Goal: Transaction & Acquisition: Obtain resource

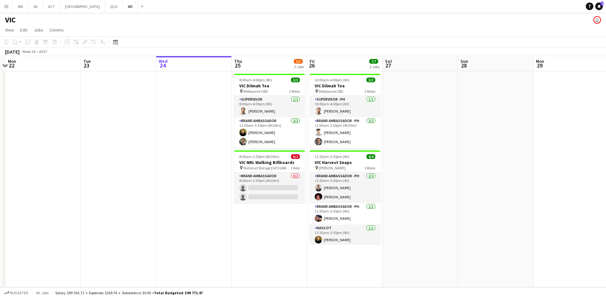
drag, startPoint x: 131, startPoint y: 108, endPoint x: 191, endPoint y: 117, distance: 60.0
click at [233, 104] on app-calendar-viewport "Sat 20 Sun 21 Mon 22 Tue 23 Wed 24 Thu 25 3/5 2 Jobs Fri 26 7/7 2 Jobs Sat 27 S…" at bounding box center [303, 171] width 606 height 231
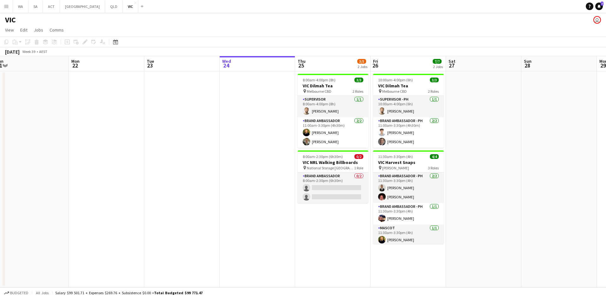
drag, startPoint x: 117, startPoint y: 114, endPoint x: 243, endPoint y: 116, distance: 125.3
click at [243, 116] on app-calendar-viewport "Fri 19 Sat 20 Sun 21 Mon 22 Tue 23 Wed 24 Thu 25 3/5 2 Jobs Fri 26 7/7 2 Jobs S…" at bounding box center [303, 171] width 606 height 231
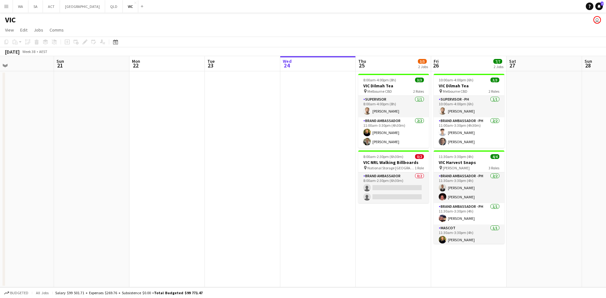
drag, startPoint x: 124, startPoint y: 98, endPoint x: 224, endPoint y: 104, distance: 99.9
click at [224, 104] on app-calendar-viewport "Thu 18 3/3 1 Job Fri 19 Sat 20 Sun 21 Mon 22 Tue 23 Wed 24 Thu 25 3/5 2 Jobs Fr…" at bounding box center [303, 171] width 606 height 231
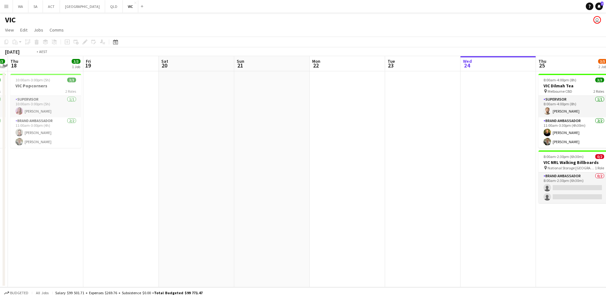
drag, startPoint x: 107, startPoint y: 88, endPoint x: 363, endPoint y: 100, distance: 255.5
click at [363, 100] on app-calendar-viewport "Tue 16 3/3 1 Job Wed 17 3/3 1 Job Thu 18 3/3 1 Job Fri 19 Sat 20 Sun 21 Mon 22 …" at bounding box center [303, 171] width 606 height 231
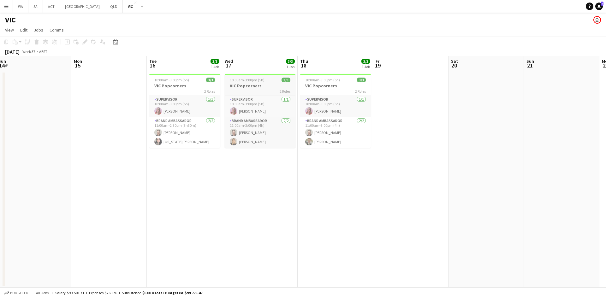
drag, startPoint x: 244, startPoint y: 85, endPoint x: 320, endPoint y: 89, distance: 76.1
click at [336, 83] on app-calendar-viewport "Fri 12 Sat 13 Sun 14 Mon 15 Tue 16 3/3 1 Job Wed 17 3/3 1 Job Thu 18 3/3 1 Job …" at bounding box center [303, 171] width 606 height 231
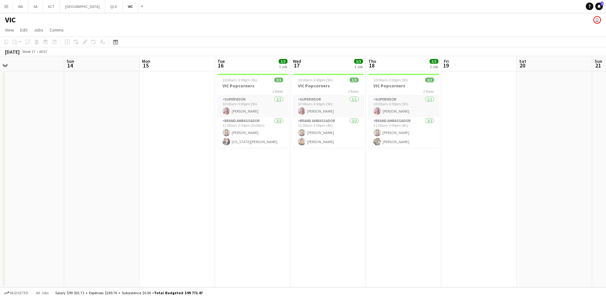
scroll to position [0, 160]
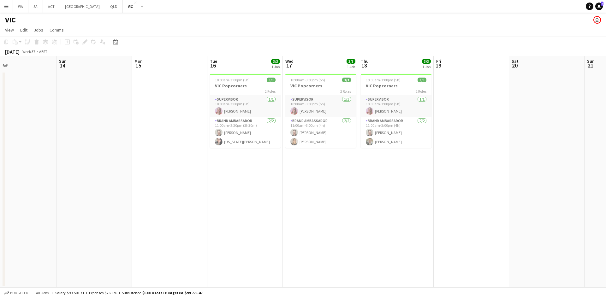
drag, startPoint x: 56, startPoint y: 104, endPoint x: 284, endPoint y: 111, distance: 228.2
click at [284, 111] on app-calendar-viewport "Thu 11 2/2 1 Job Fri 12 2/2 1 Job Sat 13 Sun 14 Mon 15 Tue 16 3/3 1 Job Wed 17 …" at bounding box center [303, 171] width 606 height 231
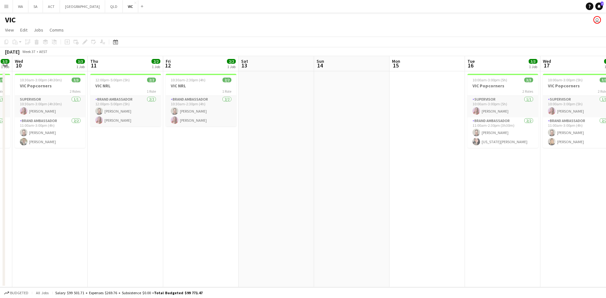
drag, startPoint x: 258, startPoint y: 133, endPoint x: 262, endPoint y: 133, distance: 3.5
click at [262, 133] on app-calendar-viewport "Mon 8 Tue 9 3/3 1 Job Wed 10 3/3 1 Job Thu 11 2/2 1 Job Fri 12 2/2 1 Job Sat 13…" at bounding box center [303, 171] width 606 height 231
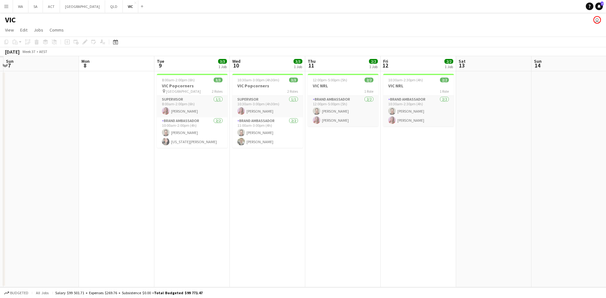
scroll to position [0, 147]
drag, startPoint x: 166, startPoint y: 146, endPoint x: 298, endPoint y: 143, distance: 132.6
click at [298, 143] on app-calendar-viewport "Fri 5 Sat 6 Sun 7 Mon 8 Tue 9 3/3 1 Job Wed 10 3/3 1 Job Thu 11 2/2 1 Job Fri 1…" at bounding box center [303, 171] width 606 height 231
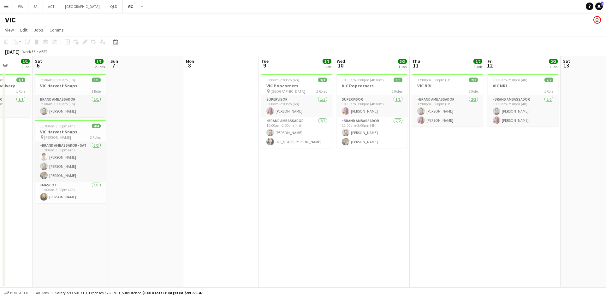
scroll to position [0, 206]
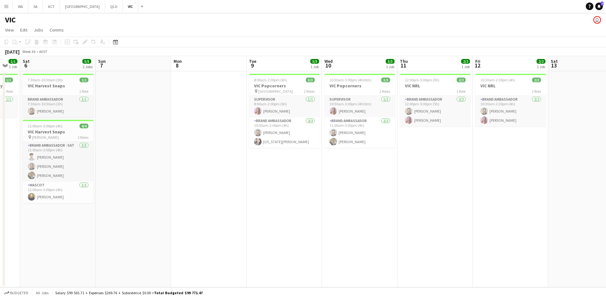
drag, startPoint x: 239, startPoint y: 170, endPoint x: 330, endPoint y: 167, distance: 91.5
click at [330, 167] on app-calendar-viewport "Wed 3 2/2 1 Job Thu 4 2/2 1 Job Fri 5 1/1 1 Job Sat 6 5/5 2 Jobs Sun 7 Mon 8 Tu…" at bounding box center [303, 171] width 606 height 231
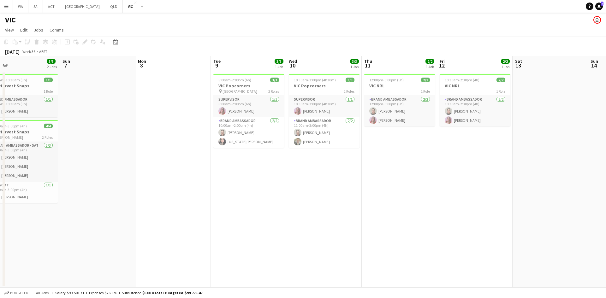
drag, startPoint x: 403, startPoint y: 112, endPoint x: 234, endPoint y: 134, distance: 170.6
click at [234, 134] on app-calendar-viewport "Wed 3 2/2 1 Job Thu 4 2/2 1 Job Fri 5 1/1 1 Job Sat 6 5/5 2 Jobs Sun 7 Mon 8 Tu…" at bounding box center [303, 171] width 606 height 231
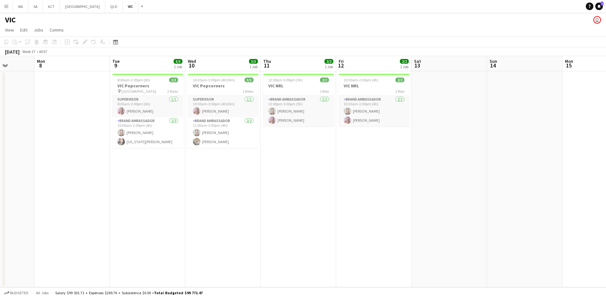
drag, startPoint x: 467, startPoint y: 135, endPoint x: 296, endPoint y: 133, distance: 171.0
click at [295, 134] on app-calendar-viewport "Fri 5 1/1 1 Job Sat 6 5/5 2 Jobs Sun 7 Mon 8 Tue 9 3/3 1 Job Wed 10 3/3 1 Job T…" at bounding box center [303, 171] width 606 height 231
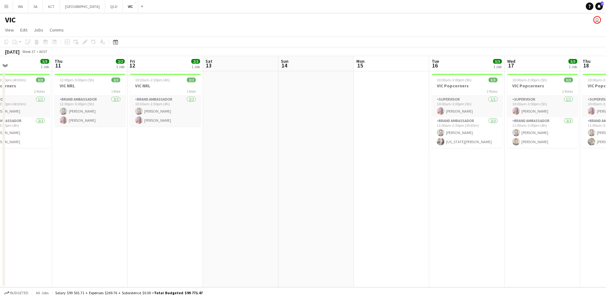
scroll to position [0, 263]
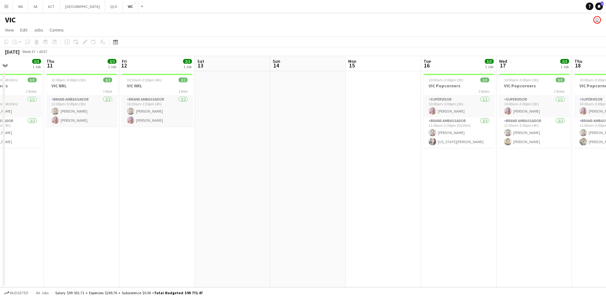
drag, startPoint x: 346, startPoint y: 120, endPoint x: 227, endPoint y: 118, distance: 119.0
click at [227, 118] on app-calendar-viewport "Sun 7 Mon 8 Tue 9 3/3 1 Job Wed 10 3/3 1 Job Thu 11 2/2 1 Job Fri 12 2/2 1 Job …" at bounding box center [303, 171] width 606 height 231
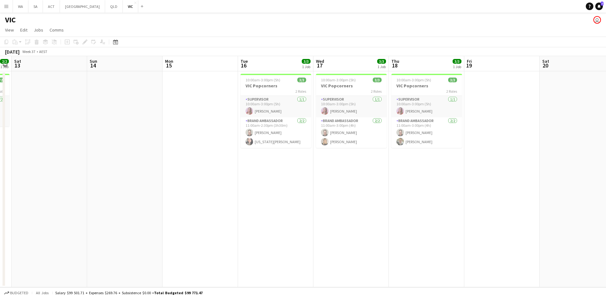
drag, startPoint x: 377, startPoint y: 112, endPoint x: 345, endPoint y: 115, distance: 32.4
click at [345, 115] on app-calendar-viewport "Tue 9 3/3 1 Job Wed 10 3/3 1 Job Thu 11 2/2 1 Job Fri 12 2/2 1 Job Sat 13 Sun 1…" at bounding box center [303, 171] width 606 height 231
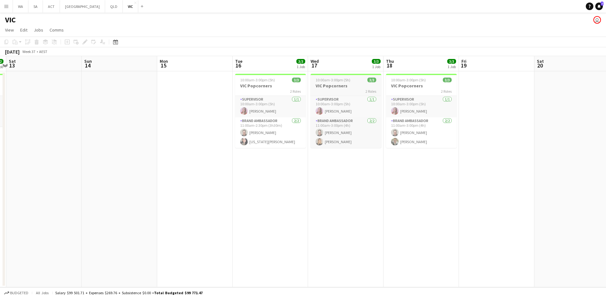
click at [346, 89] on div "2 Roles" at bounding box center [345, 91] width 71 height 5
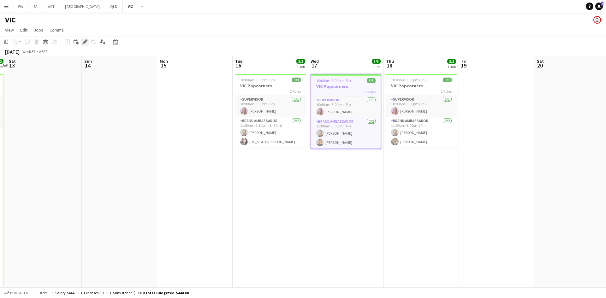
click at [82, 41] on div "Edit" at bounding box center [85, 42] width 8 height 8
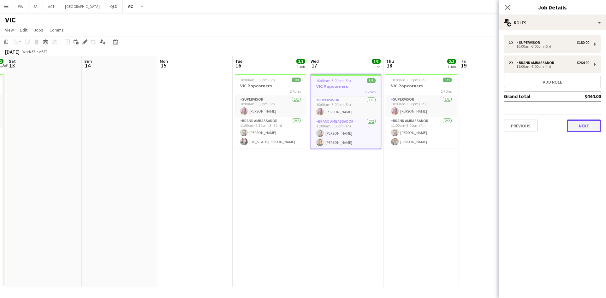
click at [580, 129] on button "Next" at bounding box center [584, 126] width 34 height 13
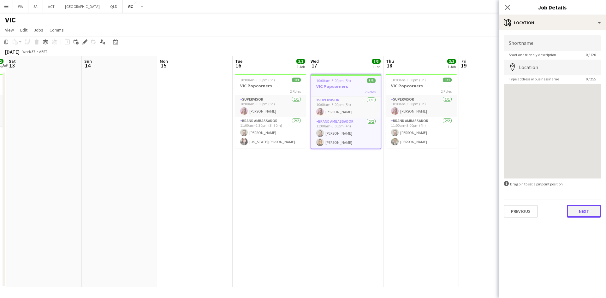
click at [573, 207] on button "Next" at bounding box center [584, 211] width 34 height 13
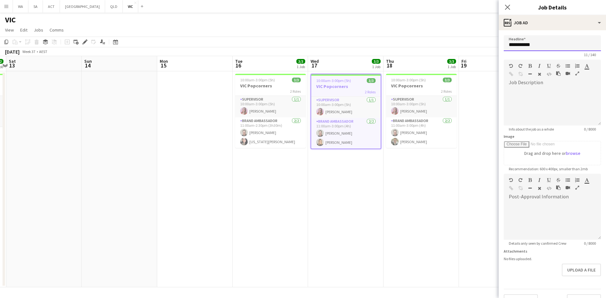
click at [527, 45] on input "**********" at bounding box center [552, 43] width 97 height 16
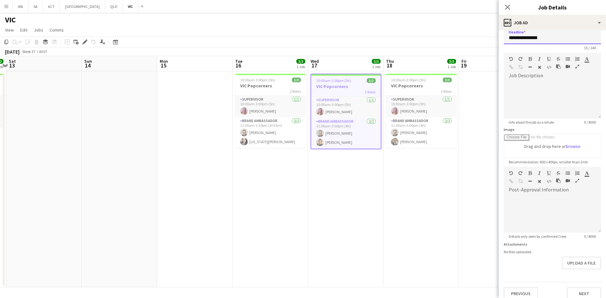
scroll to position [14, 0]
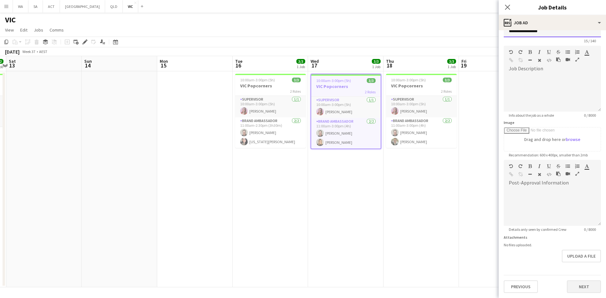
type input "**********"
click at [580, 292] on button "Next" at bounding box center [584, 287] width 34 height 13
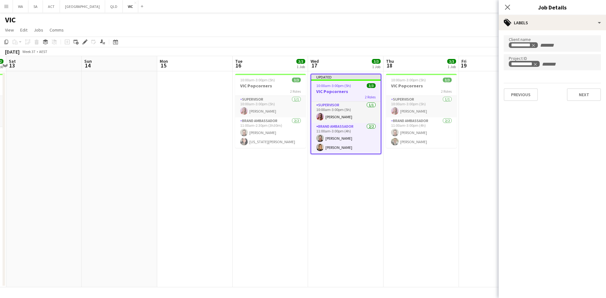
scroll to position [0, 0]
click at [539, 43] on icon "Remove tag" at bounding box center [539, 45] width 4 height 4
click at [541, 63] on icon "Remove tag" at bounding box center [541, 64] width 4 height 4
click at [533, 47] on div at bounding box center [552, 43] width 97 height 16
type input "***"
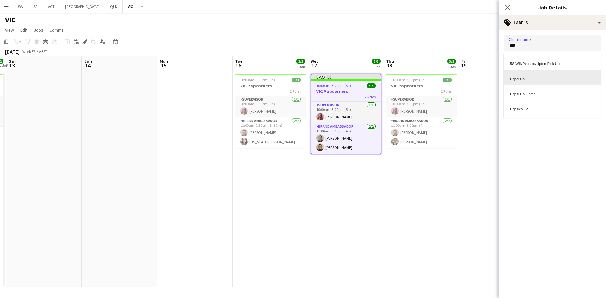
click at [533, 79] on div "Pepsi Co" at bounding box center [552, 77] width 97 height 15
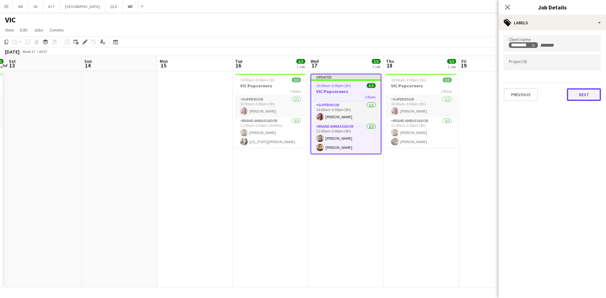
click at [590, 97] on button "Next" at bounding box center [584, 94] width 34 height 13
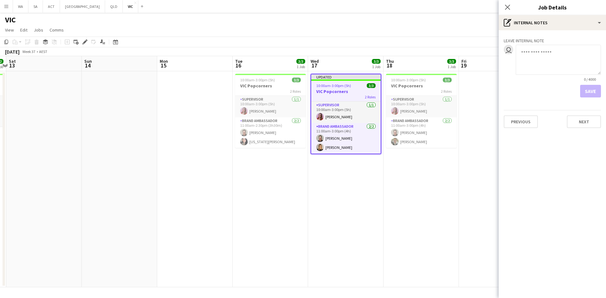
click at [448, 186] on app-date-cell "10:00am-3:00pm (5h) 3/3 VIC Popcorners 2 Roles Supervisor [DATE] 10:00am-3:00pm…" at bounding box center [420, 179] width 75 height 216
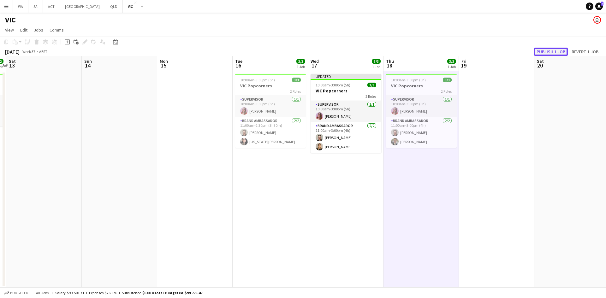
click at [546, 50] on button "Publish 1 job" at bounding box center [551, 52] width 34 height 8
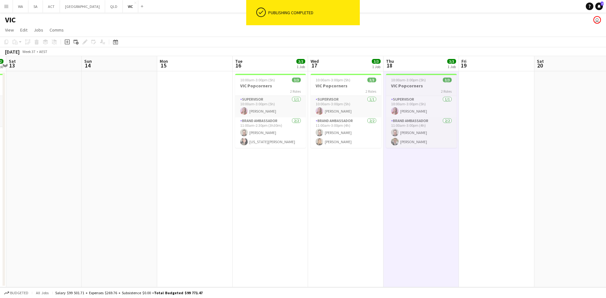
click at [443, 91] on span "2 Roles" at bounding box center [446, 91] width 11 height 5
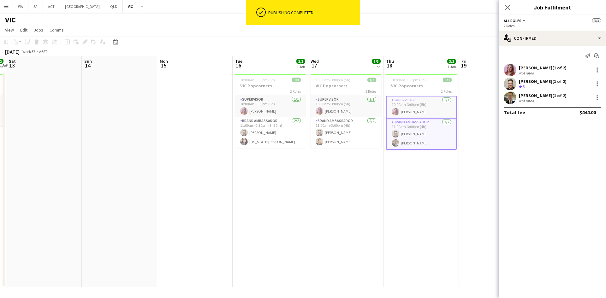
click at [406, 96] on app-card-role "Supervisor [DATE] 10:00am-3:00pm (5h) [PERSON_NAME]" at bounding box center [421, 107] width 71 height 23
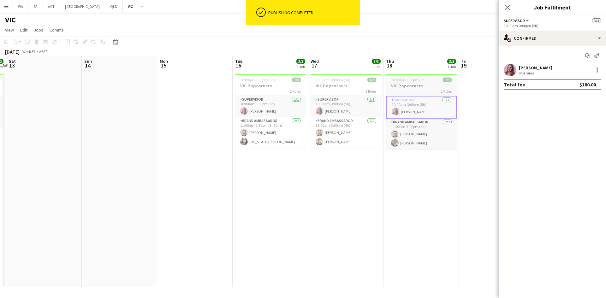
click at [397, 74] on div at bounding box center [421, 74] width 71 height 1
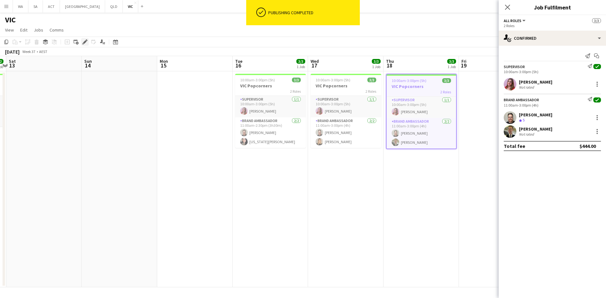
click at [87, 41] on icon at bounding box center [87, 40] width 2 height 2
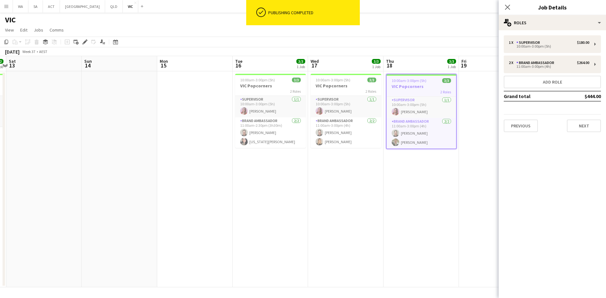
click at [570, 117] on div "Previous Next" at bounding box center [552, 123] width 97 height 18
click at [573, 122] on button "Next" at bounding box center [584, 126] width 34 height 13
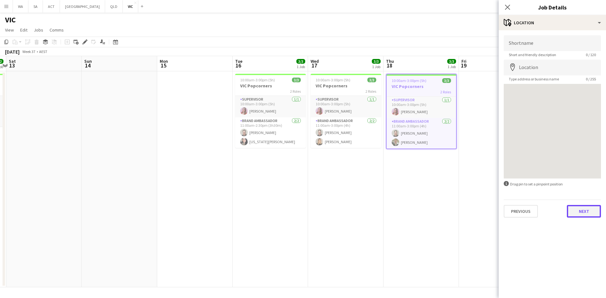
click at [576, 212] on button "Next" at bounding box center [584, 211] width 34 height 13
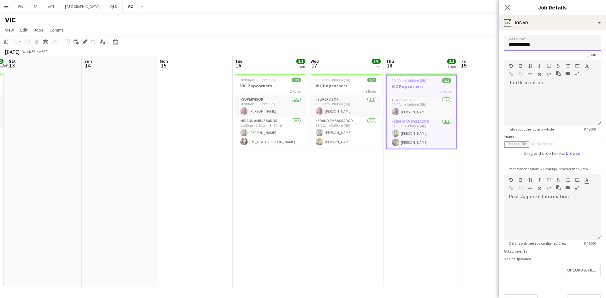
click at [530, 47] on input "**********" at bounding box center [552, 43] width 97 height 16
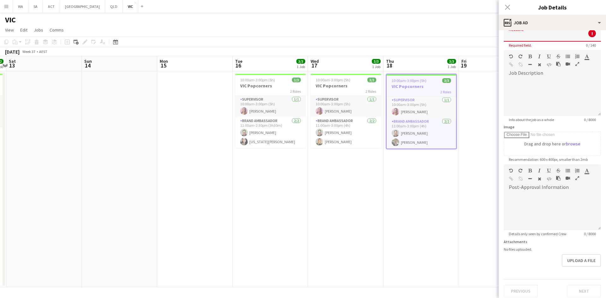
scroll to position [14, 0]
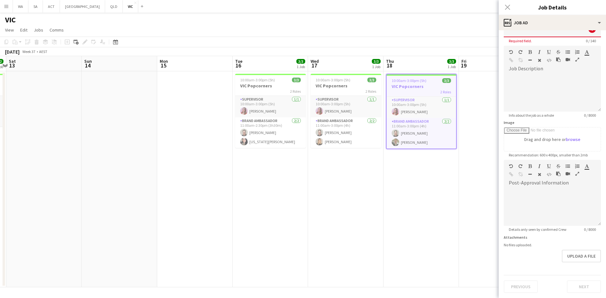
drag, startPoint x: 587, startPoint y: 296, endPoint x: 585, endPoint y: 291, distance: 5.2
click at [588, 294] on div "Headline ! Required field. 0 / 140 Job Description default Heading 1 Heading 2 …" at bounding box center [552, 157] width 107 height 282
click at [585, 291] on div "Previous Next" at bounding box center [552, 284] width 97 height 18
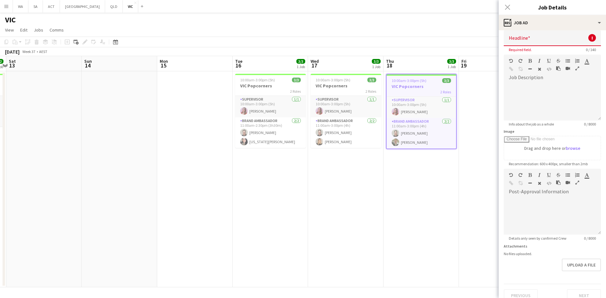
scroll to position [0, 0]
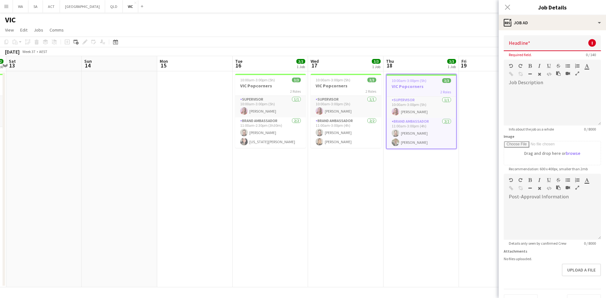
click at [525, 40] on input "Headline" at bounding box center [552, 43] width 97 height 16
type input "**********"
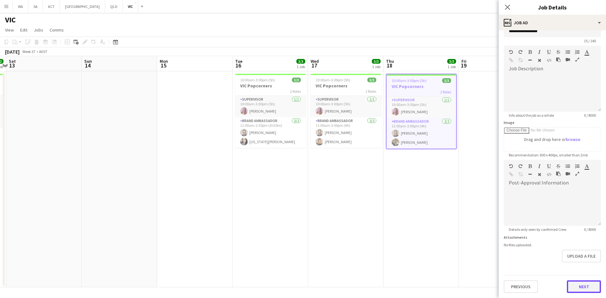
click at [572, 283] on button "Next" at bounding box center [584, 287] width 34 height 13
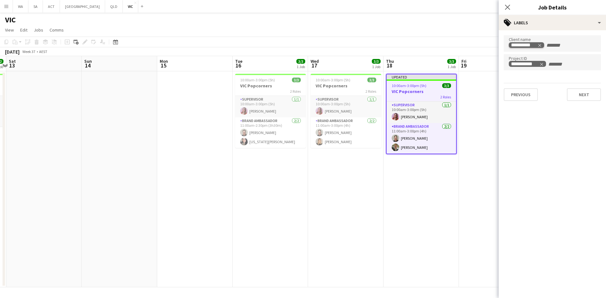
click at [537, 44] on icon "Remove tag" at bounding box center [539, 45] width 4 height 4
type input "***"
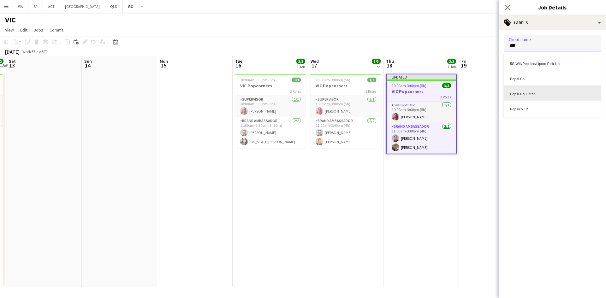
click at [533, 95] on div "Pepsi Co Lipton" at bounding box center [552, 93] width 97 height 15
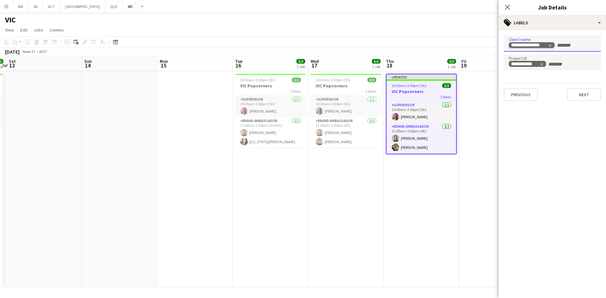
click at [549, 46] on icon "Remove tag" at bounding box center [550, 45] width 4 height 4
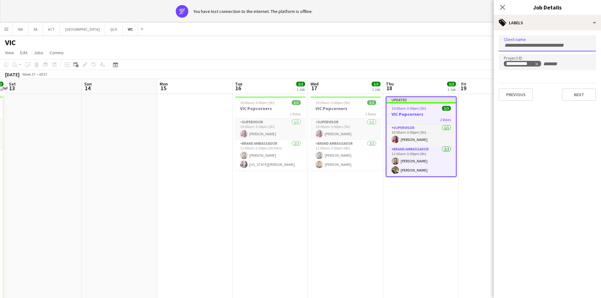
click at [549, 46] on input "Type to search client labels..." at bounding box center [547, 46] width 87 height 6
type input "**"
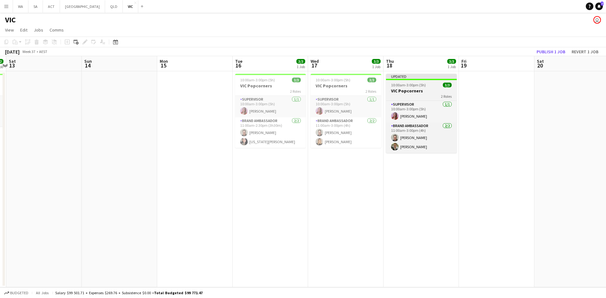
click at [396, 85] on span "10:00am-3:00pm (5h)" at bounding box center [408, 85] width 35 height 5
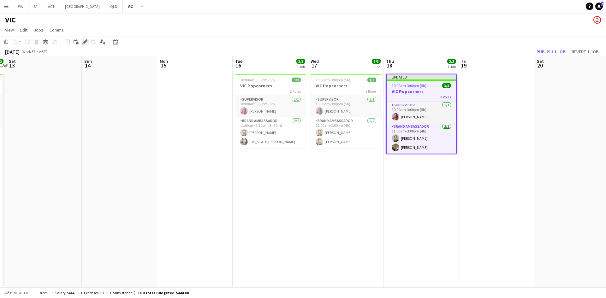
click at [83, 44] on icon at bounding box center [83, 44] width 2 height 2
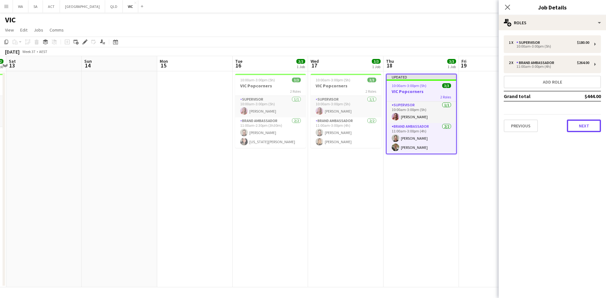
drag, startPoint x: 573, startPoint y: 131, endPoint x: 576, endPoint y: 128, distance: 4.5
click at [573, 131] on button "Next" at bounding box center [584, 126] width 34 height 13
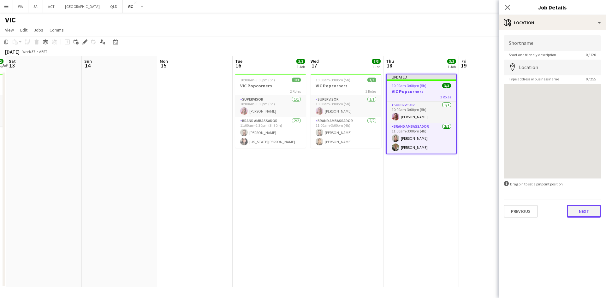
click at [577, 210] on button "Next" at bounding box center [584, 211] width 34 height 13
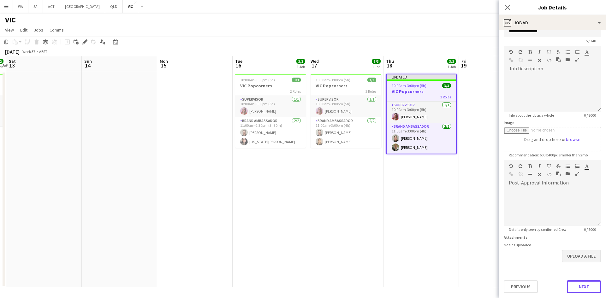
drag, startPoint x: 572, startPoint y: 270, endPoint x: 574, endPoint y: 255, distance: 15.9
click at [572, 270] on form "**********" at bounding box center [552, 157] width 107 height 272
click at [581, 288] on button "Next" at bounding box center [584, 287] width 34 height 13
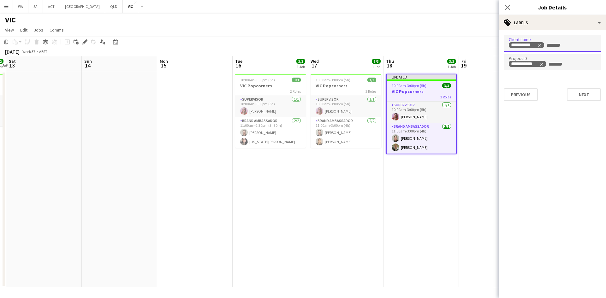
click at [540, 41] on div "**********" at bounding box center [552, 43] width 97 height 16
click at [540, 43] on icon "Remove tag" at bounding box center [539, 45] width 4 height 4
click at [540, 45] on input "Type to search client labels..." at bounding box center [552, 46] width 87 height 6
type input "***"
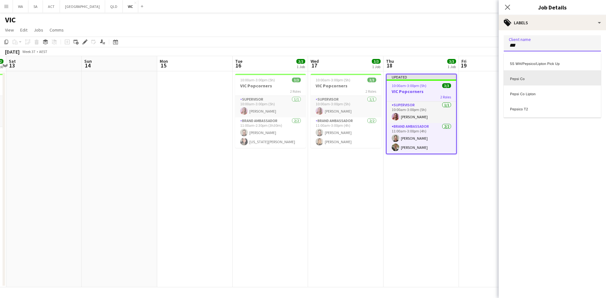
click at [534, 84] on div "Pepsi Co" at bounding box center [552, 77] width 97 height 15
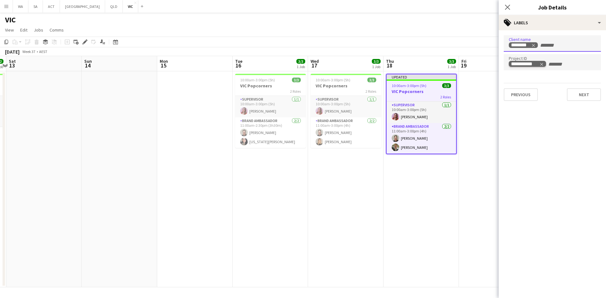
click at [543, 64] on icon "Remove tag" at bounding box center [541, 64] width 4 height 4
type input "***"
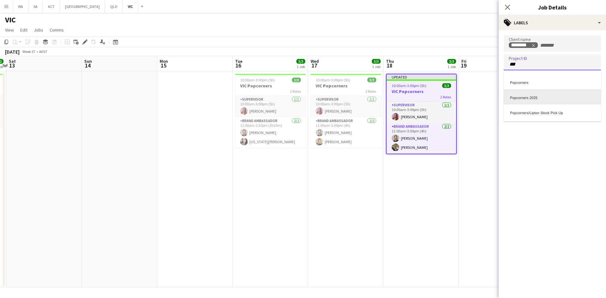
click at [541, 95] on div "Popcorners 2025" at bounding box center [552, 96] width 97 height 15
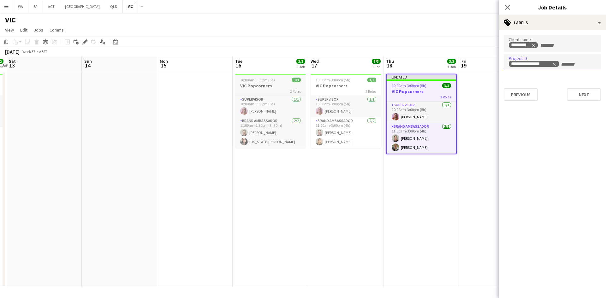
click at [243, 80] on span "10:00am-3:00pm (5h)" at bounding box center [257, 80] width 35 height 5
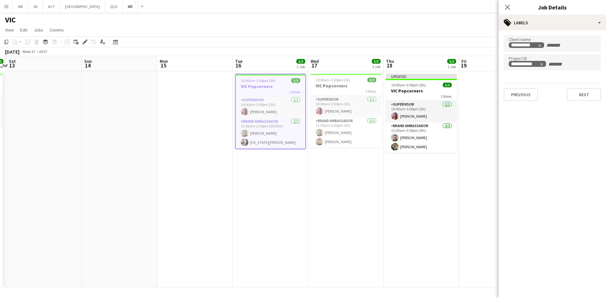
click at [483, 97] on app-date-cell at bounding box center [496, 179] width 75 height 216
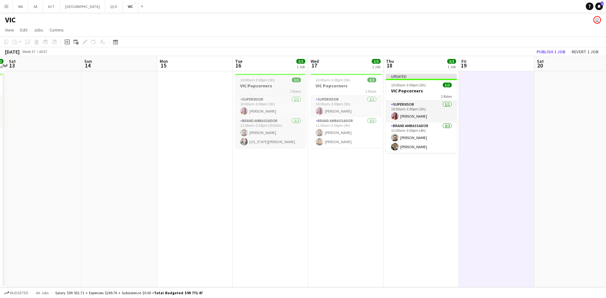
click at [281, 83] on app-job-card "10:00am-3:00pm (5h) 3/3 VIC Popcorners 2 Roles Supervisor [DATE] 10:00am-3:00pm…" at bounding box center [270, 111] width 71 height 74
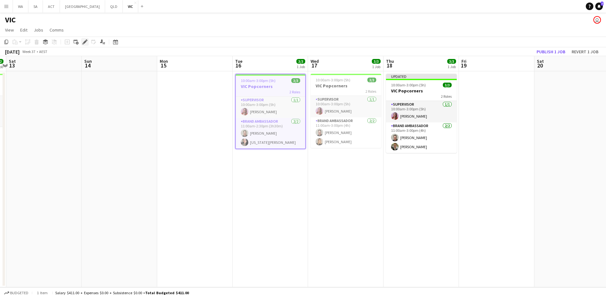
click at [87, 42] on icon "Edit" at bounding box center [84, 41] width 5 height 5
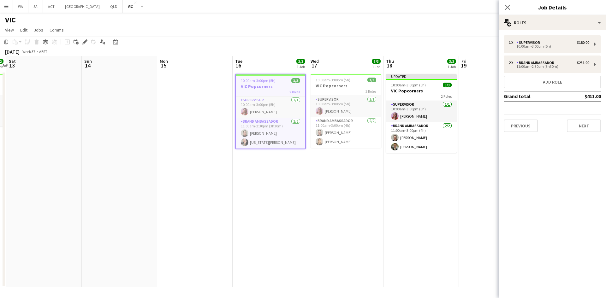
click at [562, 129] on div "Previous Next" at bounding box center [552, 123] width 97 height 18
click at [572, 127] on button "Next" at bounding box center [584, 126] width 34 height 13
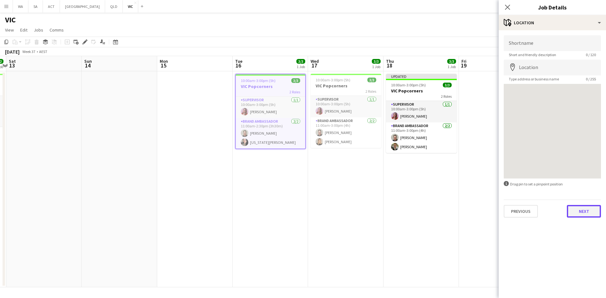
click at [579, 214] on button "Next" at bounding box center [584, 211] width 34 height 13
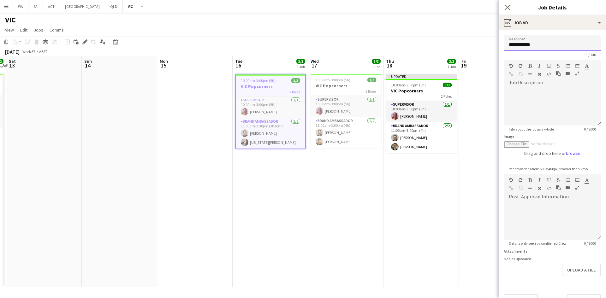
drag, startPoint x: 530, startPoint y: 37, endPoint x: 529, endPoint y: 40, distance: 3.3
click at [530, 37] on input "**********" at bounding box center [552, 43] width 97 height 16
click at [529, 41] on input "**********" at bounding box center [552, 43] width 97 height 16
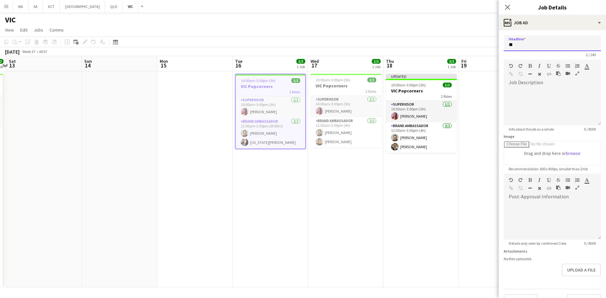
type input "**********"
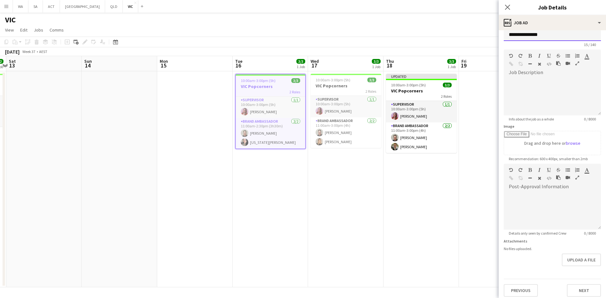
scroll to position [14, 0]
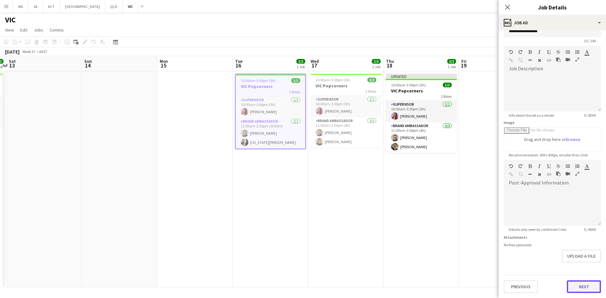
click at [574, 286] on button "Next" at bounding box center [584, 287] width 34 height 13
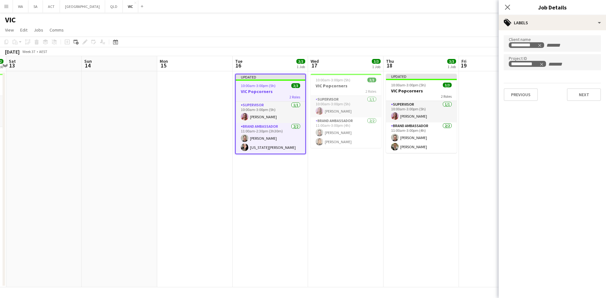
click at [539, 40] on div "**********" at bounding box center [552, 43] width 97 height 16
click at [540, 43] on span "Remove tag" at bounding box center [539, 45] width 4 height 6
click at [543, 66] on icon "Remove tag" at bounding box center [541, 64] width 4 height 4
click at [539, 50] on div at bounding box center [552, 43] width 97 height 16
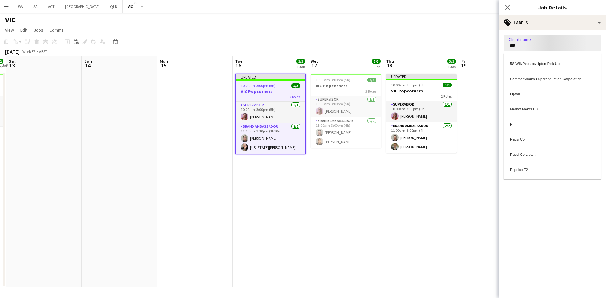
type input "***"
click at [535, 77] on div "Pepsi Co" at bounding box center [552, 77] width 97 height 15
click at [535, 72] on div at bounding box center [552, 72] width 97 height 4
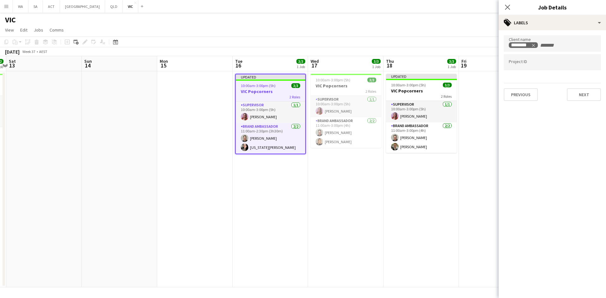
click at [535, 67] on div at bounding box center [552, 62] width 97 height 16
type input "***"
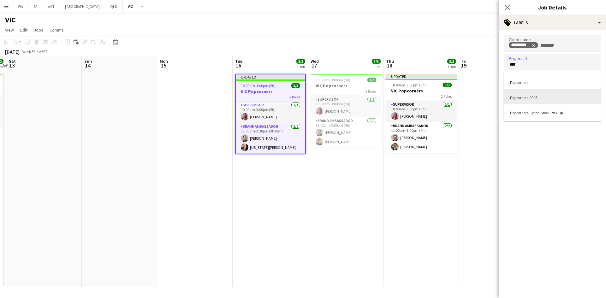
click at [535, 93] on div "Popcorners 2025" at bounding box center [552, 96] width 97 height 15
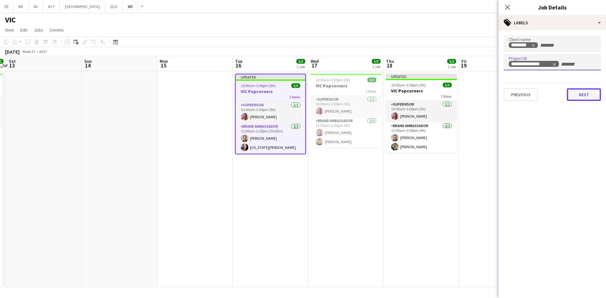
click at [591, 98] on button "Next" at bounding box center [584, 94] width 34 height 13
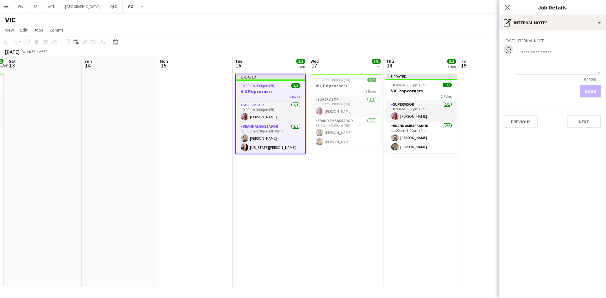
click at [424, 206] on app-date-cell "Updated 10:00am-3:00pm (5h) 3/3 VIC Popcorners 2 Roles Supervisor [DATE] 10:00a…" at bounding box center [420, 179] width 75 height 216
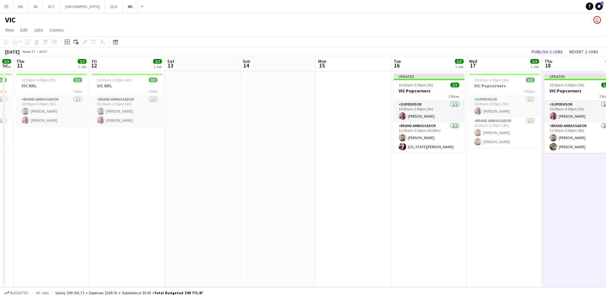
drag, startPoint x: 341, startPoint y: 170, endPoint x: 577, endPoint y: 170, distance: 235.7
click at [577, 170] on app-calendar-viewport "Tue 9 3/3 1 Job Wed 10 3/3 1 Job Thu 11 2/2 1 Job Fri 12 2/2 1 Job Sat 13 Sun 1…" at bounding box center [303, 171] width 606 height 231
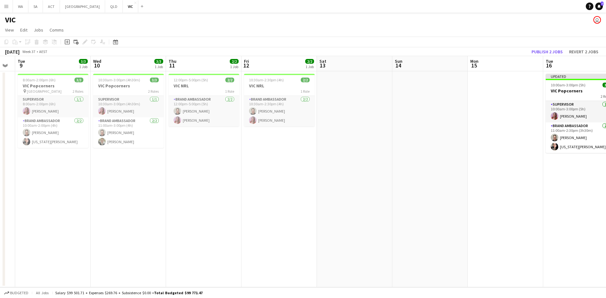
drag, startPoint x: 272, startPoint y: 141, endPoint x: 335, endPoint y: 148, distance: 63.4
click at [335, 148] on app-calendar-viewport "Sun 7 Mon 8 Tue 9 3/3 1 Job Wed 10 3/3 1 Job Thu 11 2/2 1 Job Fri 12 2/2 1 Job …" at bounding box center [303, 171] width 606 height 231
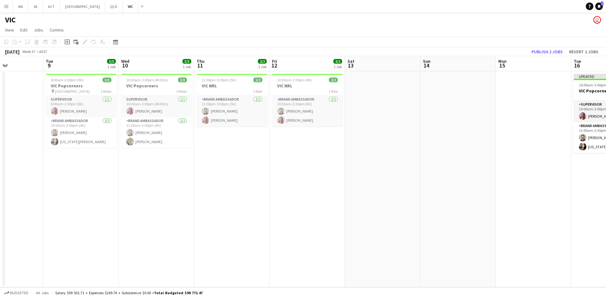
scroll to position [0, 170]
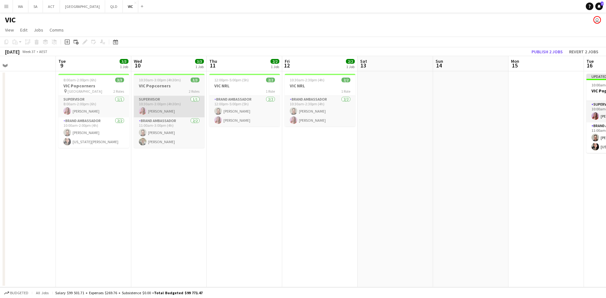
drag, startPoint x: 240, startPoint y: 127, endPoint x: 202, endPoint y: 111, distance: 41.4
click at [280, 124] on app-calendar-viewport "Sat 6 Sun 7 Mon 8 Tue 9 3/3 1 Job Wed 10 3/3 1 Job Thu 11 2/2 1 Job Fri 12 2/2 …" at bounding box center [303, 171] width 606 height 231
drag, startPoint x: 142, startPoint y: 87, endPoint x: 100, endPoint y: 75, distance: 43.5
click at [142, 87] on h3 "VIC Popcorners" at bounding box center [169, 86] width 71 height 6
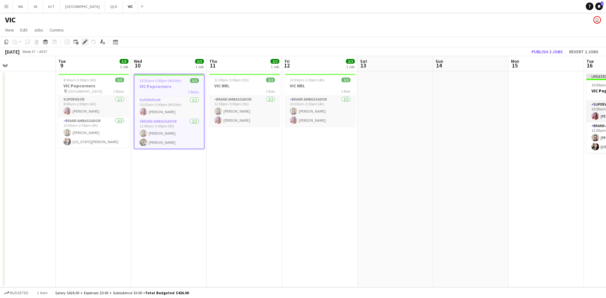
click at [87, 43] on icon "Edit" at bounding box center [84, 41] width 5 height 5
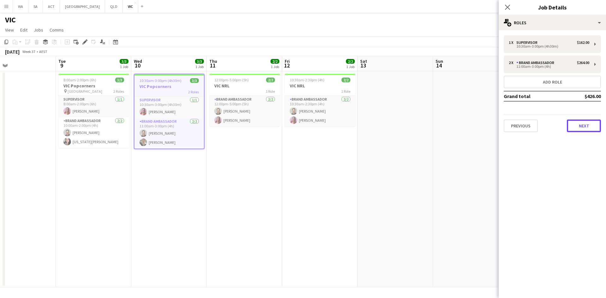
click at [578, 121] on button "Next" at bounding box center [584, 126] width 34 height 13
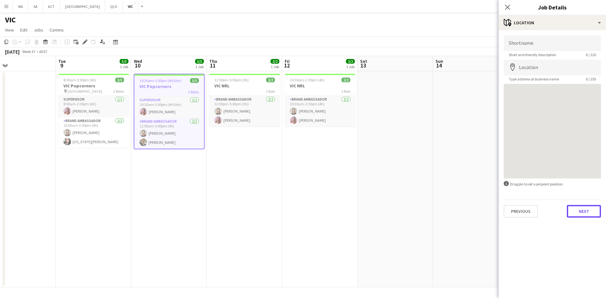
click at [582, 213] on button "Next" at bounding box center [584, 211] width 34 height 13
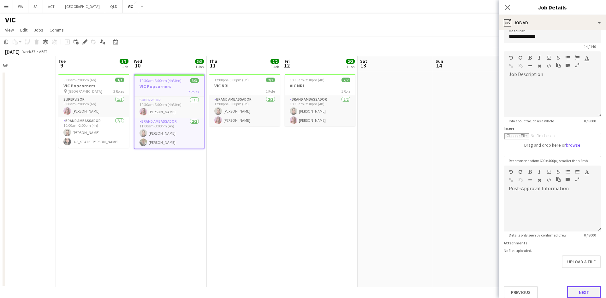
scroll to position [14, 0]
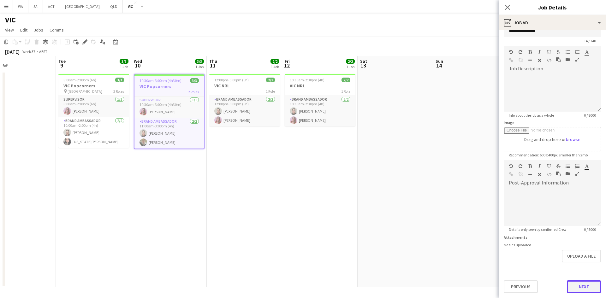
click at [576, 264] on form "**********" at bounding box center [552, 157] width 107 height 272
click at [578, 286] on button "Next" at bounding box center [584, 287] width 34 height 13
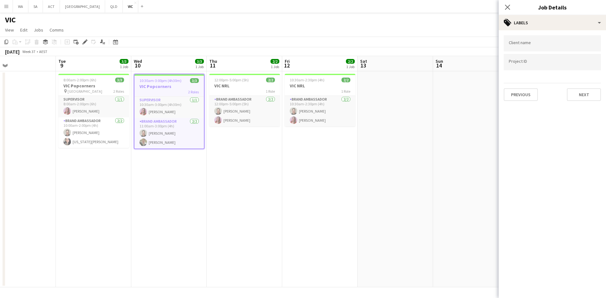
scroll to position [0, 0]
click at [531, 44] on input "Type to search client labels..." at bounding box center [552, 44] width 87 height 6
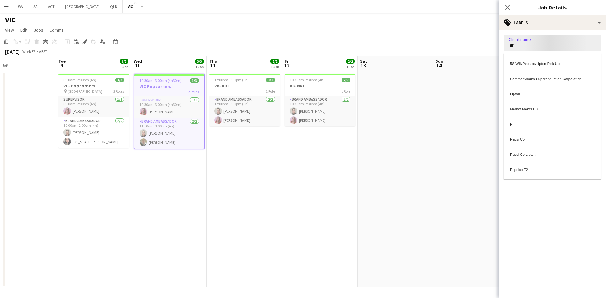
type input "**"
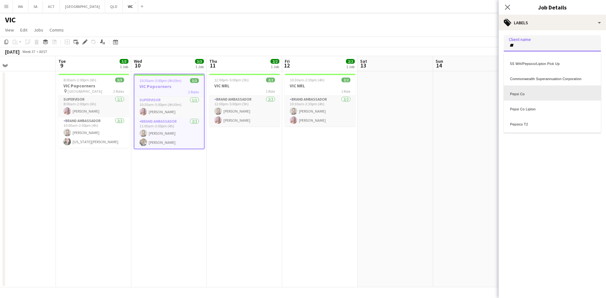
click at [530, 97] on div "Pepsi Co" at bounding box center [552, 93] width 97 height 15
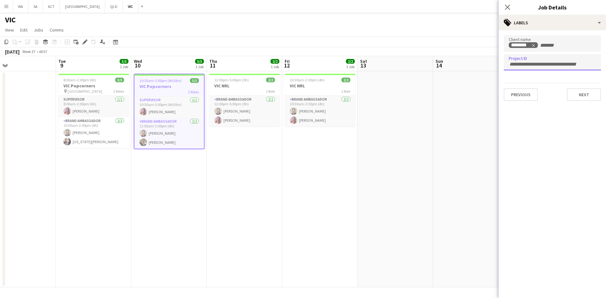
click at [507, 62] on div at bounding box center [552, 62] width 97 height 16
type input "***"
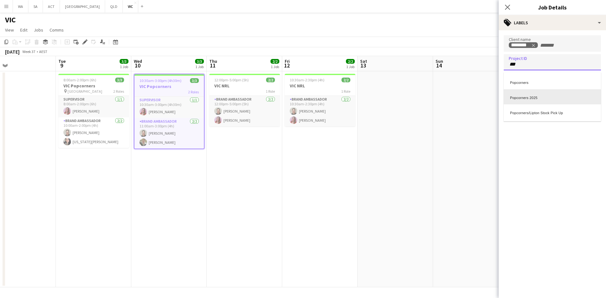
click at [534, 91] on div "Popcorners 2025" at bounding box center [552, 96] width 97 height 15
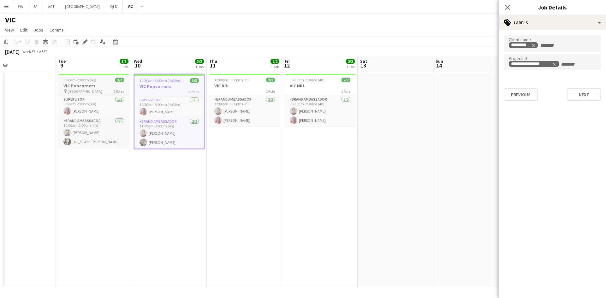
click at [102, 86] on h3 "VIC Popcorners" at bounding box center [93, 86] width 71 height 6
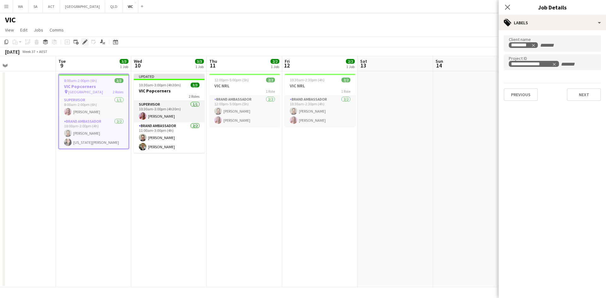
click at [84, 43] on icon at bounding box center [84, 41] width 3 height 3
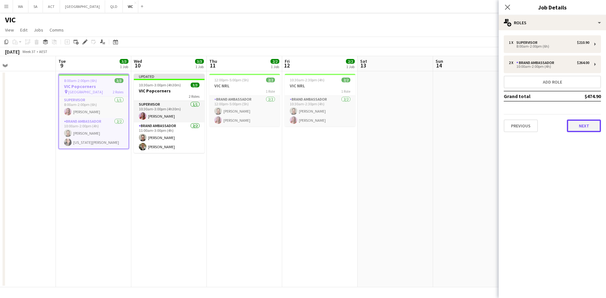
click at [568, 122] on button "Next" at bounding box center [584, 126] width 34 height 13
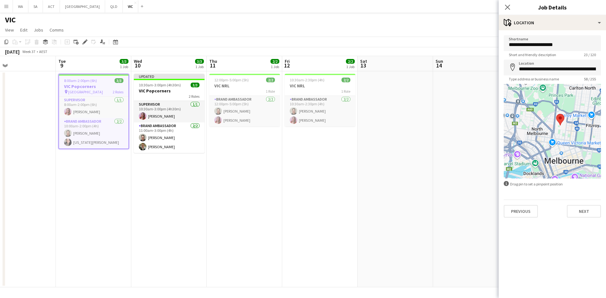
click at [578, 224] on mat-expansion-panel "**********" at bounding box center [552, 164] width 107 height 268
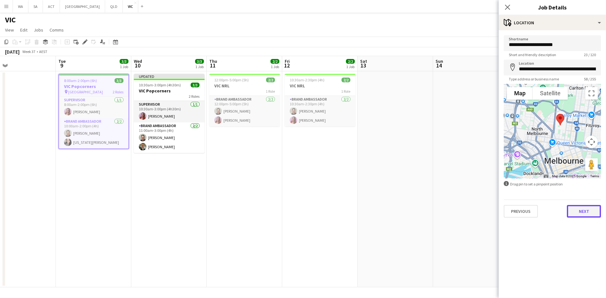
click at [582, 212] on button "Next" at bounding box center [584, 211] width 34 height 13
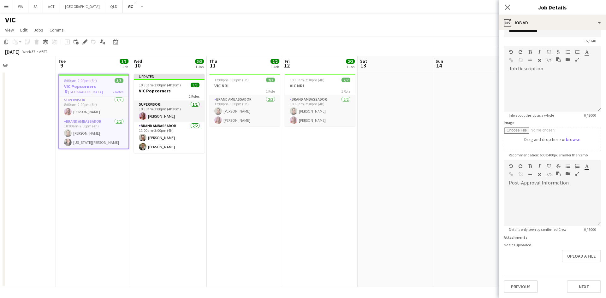
click at [576, 252] on form "**********" at bounding box center [552, 157] width 107 height 272
click at [572, 266] on form "**********" at bounding box center [552, 157] width 107 height 272
click at [575, 287] on button "Next" at bounding box center [584, 287] width 34 height 13
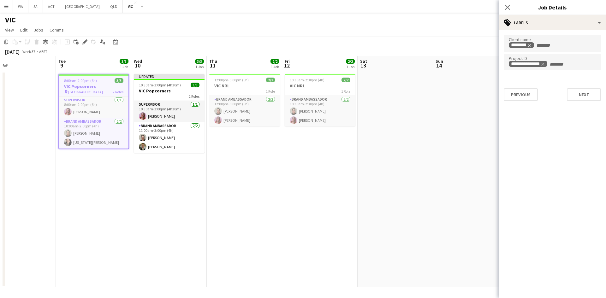
scroll to position [0, 0]
click at [392, 137] on app-date-cell at bounding box center [394, 179] width 75 height 216
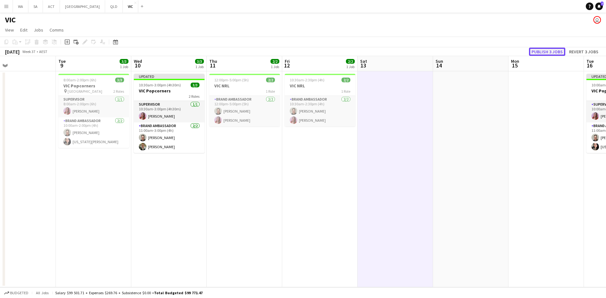
click at [547, 50] on button "Publish 3 jobs" at bounding box center [547, 52] width 36 height 8
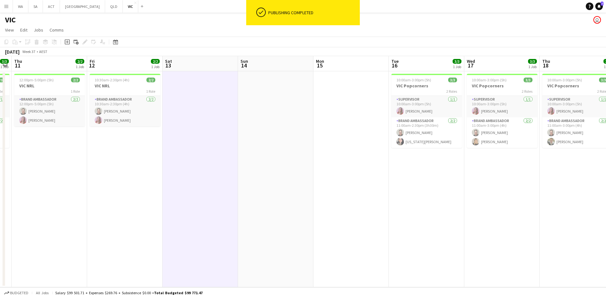
drag, startPoint x: 315, startPoint y: 76, endPoint x: 299, endPoint y: 73, distance: 16.4
click at [285, 78] on app-calendar-viewport "Mon 8 Tue 9 3/3 1 Job Wed 10 3/3 1 Job Thu 11 2/2 1 Job Fri 12 2/2 1 Job Sat 13…" at bounding box center [303, 171] width 606 height 231
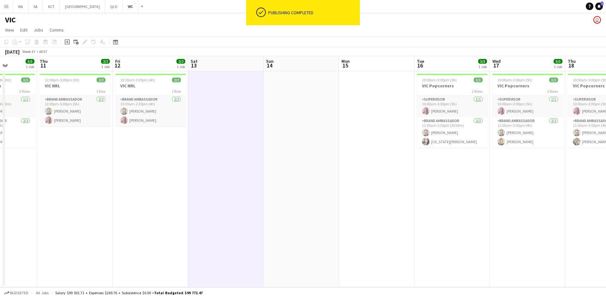
click at [301, 92] on app-calendar-viewport "Mon 8 Tue 9 3/3 1 Job Wed 10 3/3 1 Job Thu 11 2/2 1 Job Fri 12 2/2 1 Job Sat 13…" at bounding box center [303, 171] width 606 height 231
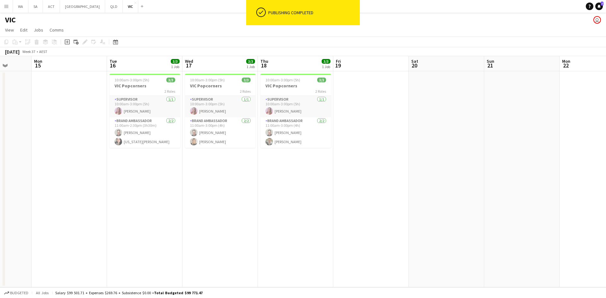
drag, startPoint x: 358, startPoint y: 104, endPoint x: 346, endPoint y: 103, distance: 12.3
click at [346, 103] on app-calendar-viewport "Thu 11 2/2 1 Job Fri 12 2/2 1 Job Sat 13 Sun 14 Mon 15 Tue 16 3/3 1 Job Wed 17 …" at bounding box center [303, 171] width 606 height 231
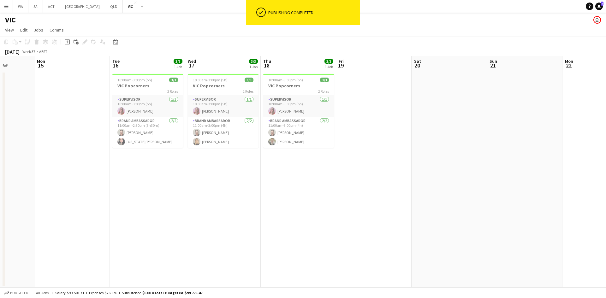
drag, startPoint x: 349, startPoint y: 93, endPoint x: 271, endPoint y: 96, distance: 78.0
click at [271, 96] on app-calendar-viewport "Thu 11 2/2 1 Job Fri 12 2/2 1 Job Sat 13 Sun 14 Mon 15 Tue 16 3/3 1 Job Wed 17 …" at bounding box center [303, 171] width 606 height 231
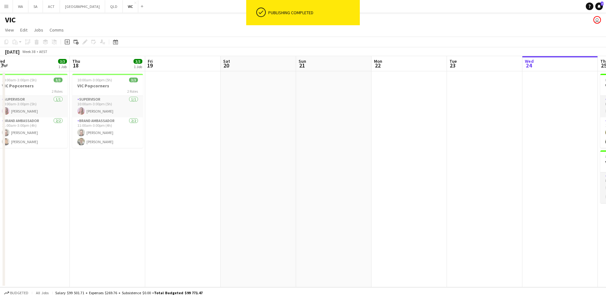
drag, startPoint x: 321, startPoint y: 109, endPoint x: 273, endPoint y: 107, distance: 48.0
click at [273, 107] on app-calendar-viewport "Sat 13 Sun 14 Mon 15 Tue 16 3/3 1 Job Wed 17 3/3 1 Job Thu 18 3/3 1 Job Fri 19 …" at bounding box center [303, 171] width 606 height 231
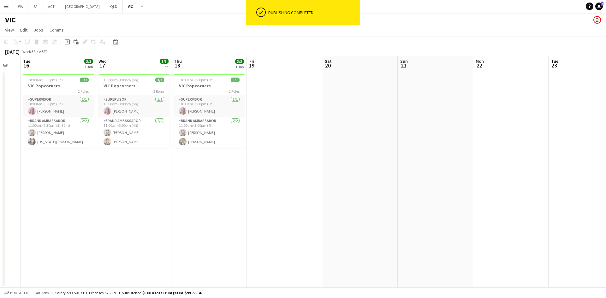
drag, startPoint x: 285, startPoint y: 107, endPoint x: 462, endPoint y: 124, distance: 177.9
click at [465, 124] on app-calendar-viewport "Sun 14 Mon 15 Tue 16 3/3 1 Job Wed 17 3/3 1 Job Thu 18 3/3 1 Job Fri 19 Sat 20 …" at bounding box center [303, 171] width 606 height 231
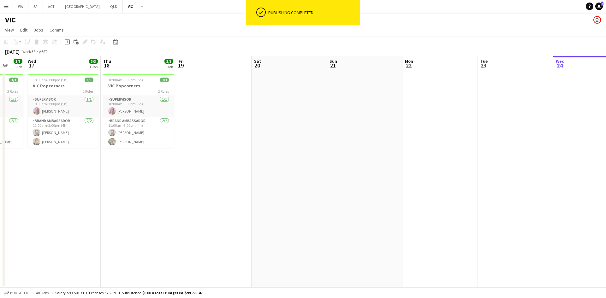
drag, startPoint x: 287, startPoint y: 98, endPoint x: 317, endPoint y: 98, distance: 30.0
click at [317, 98] on app-calendar-viewport "Sun 14 Mon 15 Tue 16 3/3 1 Job Wed 17 3/3 1 Job Thu 18 3/3 1 Job Fri 19 Sat 20 …" at bounding box center [303, 171] width 606 height 231
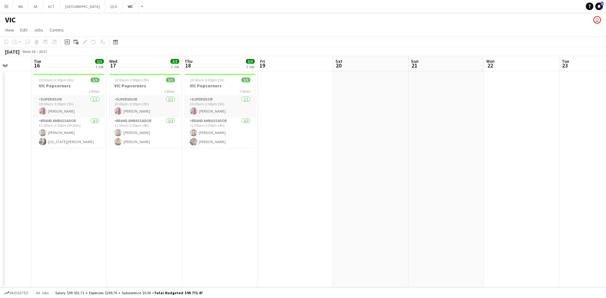
scroll to position [0, 293]
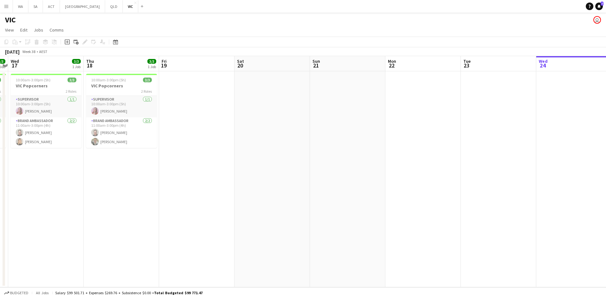
drag, startPoint x: 388, startPoint y: 100, endPoint x: 289, endPoint y: 120, distance: 100.4
click at [289, 120] on app-calendar-viewport "Sat 13 Sun 14 Mon 15 Tue 16 3/3 1 Job Wed 17 3/3 1 Job Thu 18 3/3 1 Job Fri 19 …" at bounding box center [303, 171] width 606 height 231
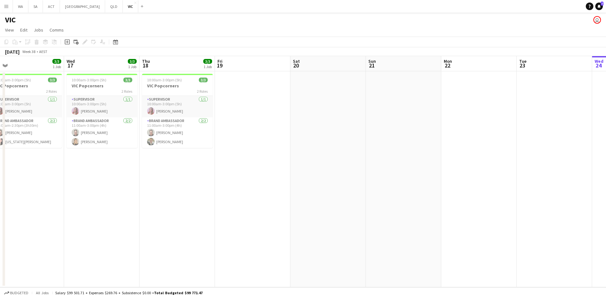
drag, startPoint x: 357, startPoint y: 93, endPoint x: 230, endPoint y: 103, distance: 127.2
click at [230, 103] on app-calendar-viewport "Sat 13 Sun 14 Mon 15 Tue 16 3/3 1 Job Wed 17 3/3 1 Job Thu 18 3/3 1 Job Fri 19 …" at bounding box center [303, 171] width 606 height 231
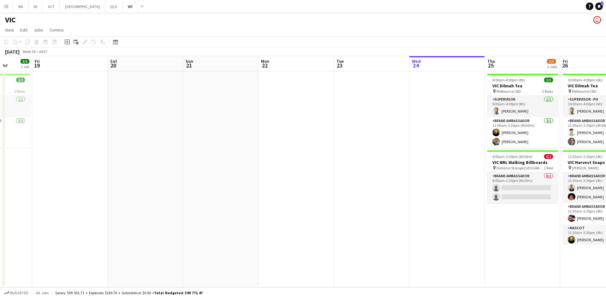
click at [352, 91] on app-date-cell at bounding box center [371, 179] width 75 height 216
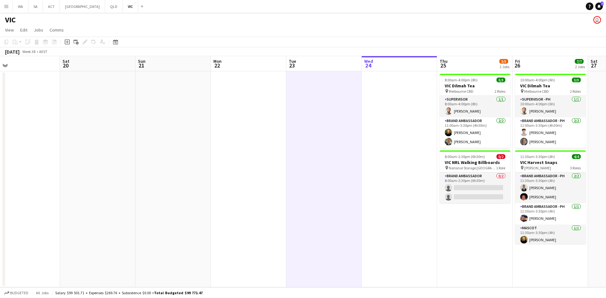
scroll to position [0, 200]
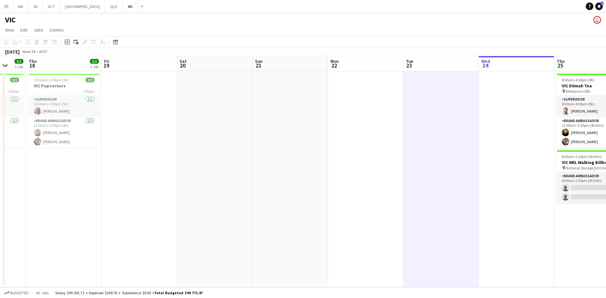
drag, startPoint x: 346, startPoint y: 93, endPoint x: 254, endPoint y: 94, distance: 91.5
click at [264, 96] on app-calendar-viewport "Mon 15 Tue 16 3/3 1 Job Wed 17 3/3 1 Job Thu 18 3/3 1 Job Fri 19 Sat 20 Sun 21 …" at bounding box center [303, 171] width 606 height 231
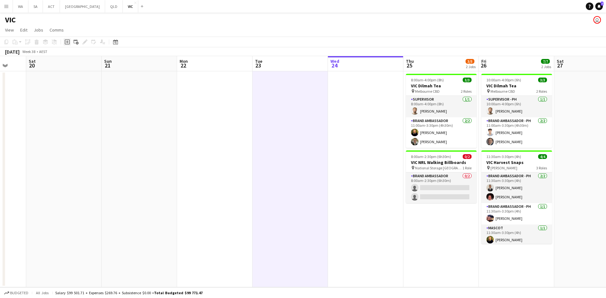
click at [66, 42] on icon "Add job" at bounding box center [67, 41] width 5 height 5
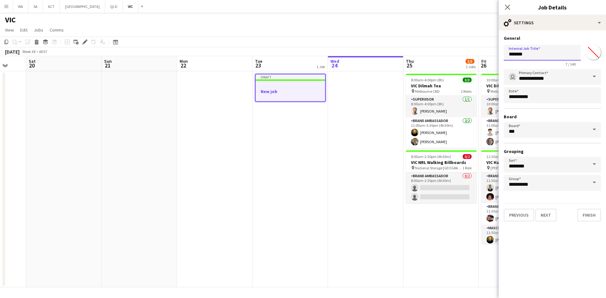
click at [546, 51] on input "*******" at bounding box center [542, 53] width 77 height 16
type input "**********"
click at [540, 217] on button "Next" at bounding box center [545, 215] width 21 height 13
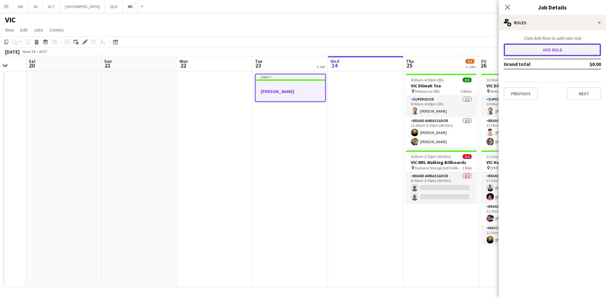
click at [543, 53] on button "Add role" at bounding box center [552, 50] width 97 height 13
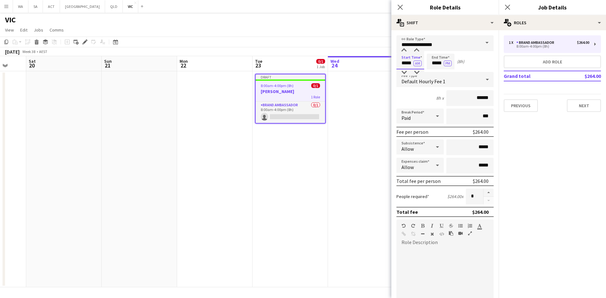
click at [410, 63] on input "*****" at bounding box center [410, 62] width 28 height 16
click at [404, 53] on div at bounding box center [404, 50] width 13 height 6
type input "*****"
click at [404, 53] on div at bounding box center [404, 50] width 13 height 6
click at [434, 68] on input "*****" at bounding box center [441, 62] width 28 height 16
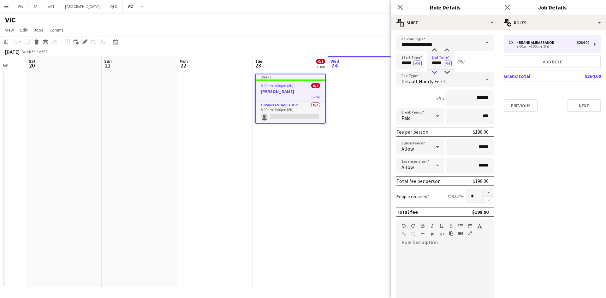
type input "*****"
click at [434, 72] on div at bounding box center [434, 72] width 13 height 6
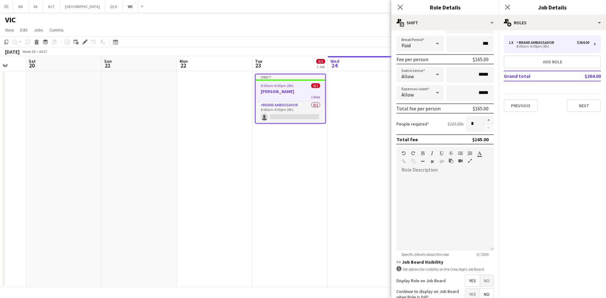
scroll to position [126, 0]
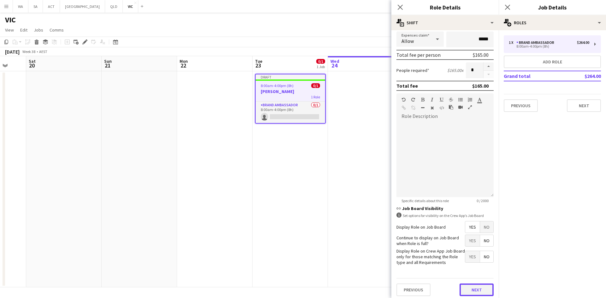
click at [472, 288] on button "Next" at bounding box center [476, 290] width 34 height 13
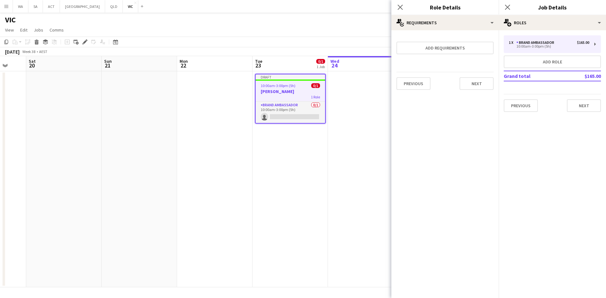
scroll to position [0, 0]
click at [417, 87] on button "Previous" at bounding box center [413, 83] width 34 height 13
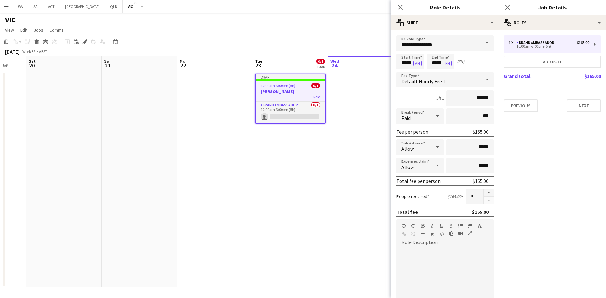
scroll to position [146, 0]
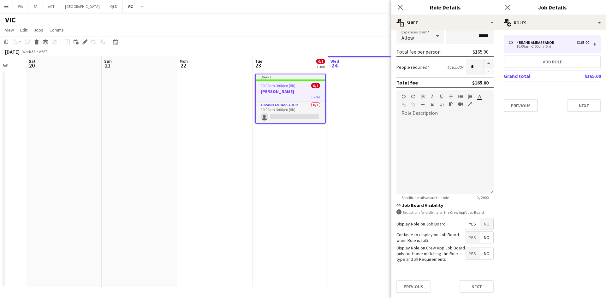
click at [482, 218] on span "No" at bounding box center [486, 223] width 13 height 11
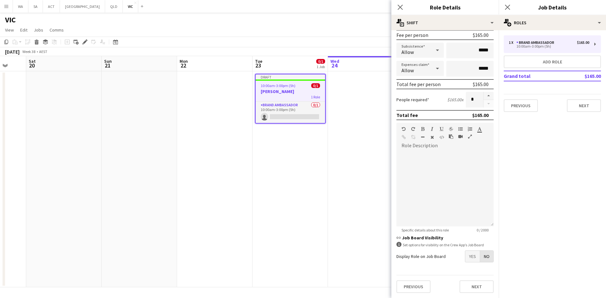
scroll to position [97, 0]
click at [475, 286] on button "Next" at bounding box center [476, 287] width 34 height 13
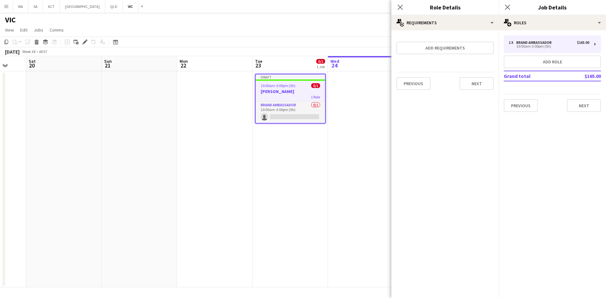
scroll to position [0, 0]
click at [575, 107] on button "Next" at bounding box center [584, 105] width 34 height 13
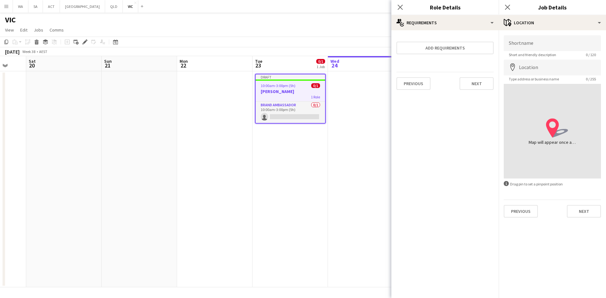
click at [581, 203] on div "Previous Next" at bounding box center [552, 209] width 97 height 18
click at [581, 207] on button "Next" at bounding box center [584, 211] width 34 height 13
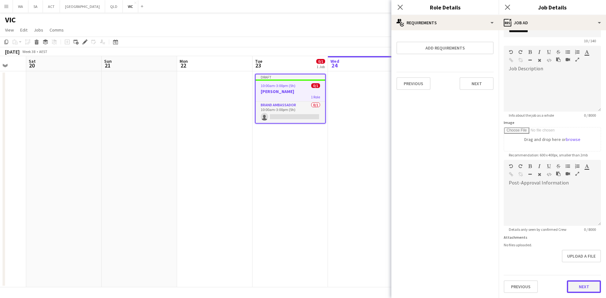
click at [580, 265] on form "**********" at bounding box center [552, 157] width 107 height 272
click at [571, 282] on button "Next" at bounding box center [584, 287] width 34 height 13
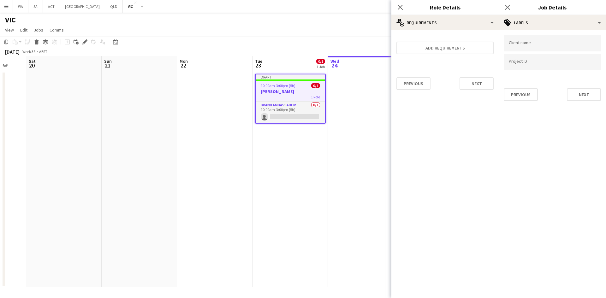
click at [535, 42] on form at bounding box center [552, 43] width 87 height 7
type input "***"
click at [521, 58] on div "Dilmah Tea" at bounding box center [552, 62] width 97 height 15
click at [519, 63] on input "Type to search project ID labels..." at bounding box center [552, 63] width 87 height 6
type input "***"
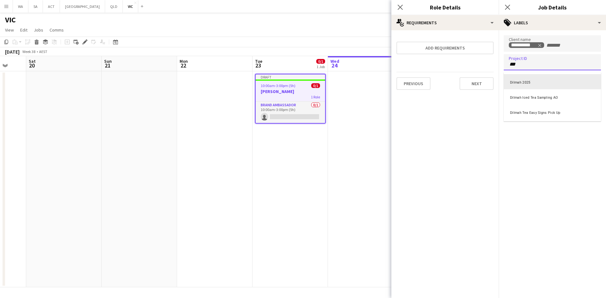
click at [526, 78] on div "Dilmah 2025" at bounding box center [552, 81] width 97 height 15
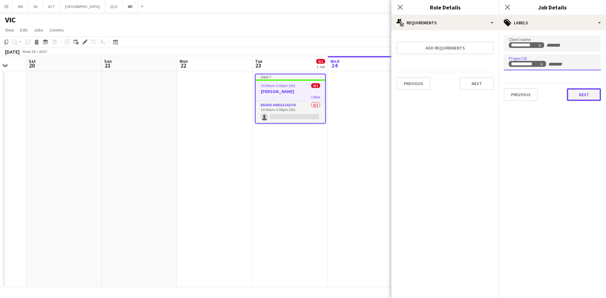
click at [577, 96] on button "Next" at bounding box center [584, 94] width 34 height 13
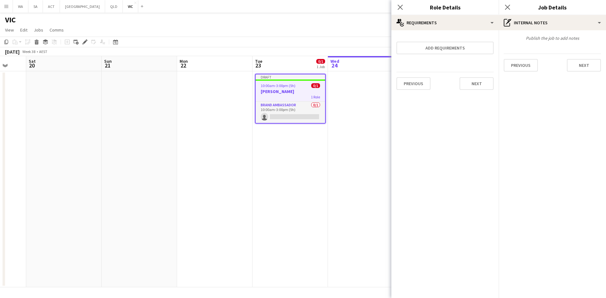
click at [343, 136] on app-date-cell at bounding box center [365, 179] width 75 height 216
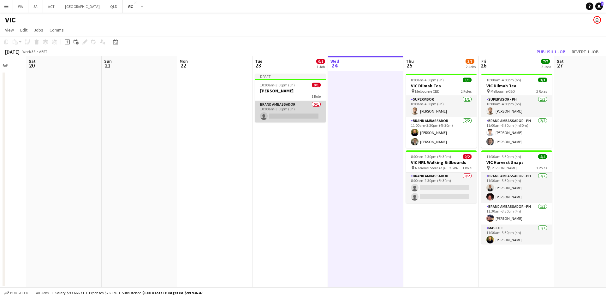
click at [290, 111] on app-card-role "Brand Ambassador 0/1 10:00am-3:00pm (5h) single-neutral-actions" at bounding box center [290, 111] width 71 height 21
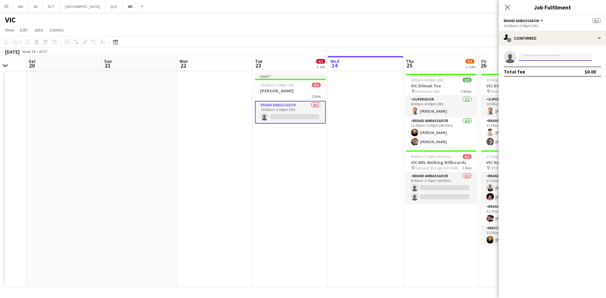
click at [542, 56] on input at bounding box center [555, 57] width 73 height 8
type input "******"
click at [552, 72] on span "[EMAIL_ADDRESS][DOMAIN_NAME]" at bounding box center [555, 71] width 63 height 5
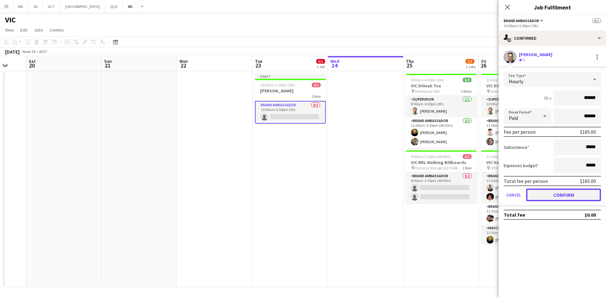
click at [556, 201] on button "Confirm" at bounding box center [563, 195] width 75 height 13
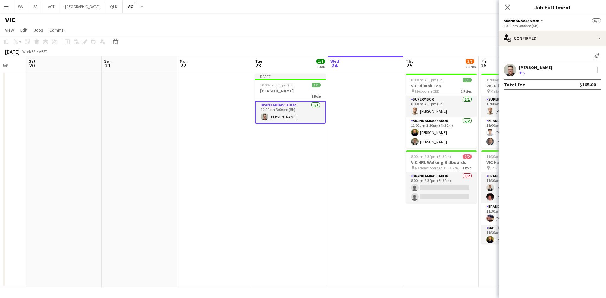
click at [330, 187] on app-date-cell at bounding box center [365, 179] width 75 height 216
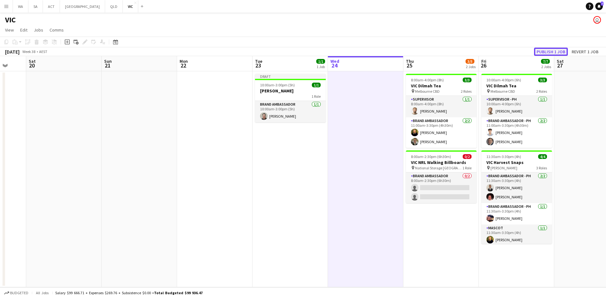
click at [557, 50] on button "Publish 1 job" at bounding box center [551, 52] width 34 height 8
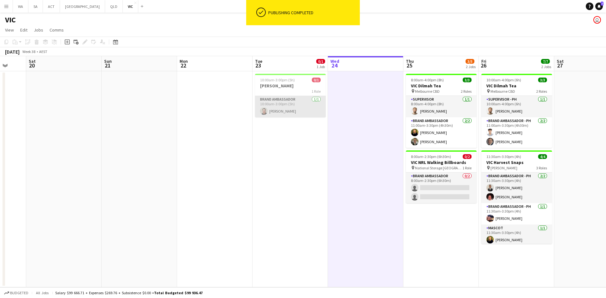
click at [273, 114] on app-card-role "Brand Ambassador [DATE] 10:00am-3:00pm (5h) [PERSON_NAME]" at bounding box center [290, 106] width 71 height 21
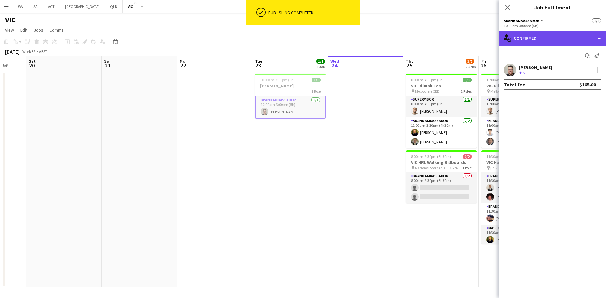
click at [546, 40] on div "single-neutral-actions-check-2 Confirmed" at bounding box center [552, 38] width 107 height 15
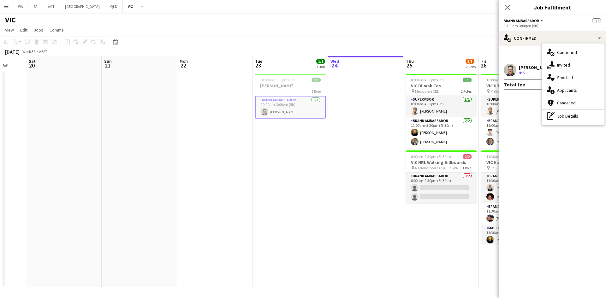
click at [282, 110] on app-card-role "Brand Ambassador [DATE] 10:00am-3:00pm (5h) [PERSON_NAME]" at bounding box center [290, 107] width 71 height 23
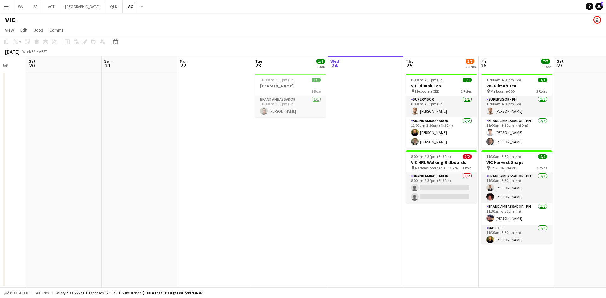
click at [270, 130] on app-date-cell "10:00am-3:00pm (5h) 1/1 [PERSON_NAME] 1 Role Brand Ambassador [DATE] 10:00am-3:…" at bounding box center [289, 179] width 75 height 216
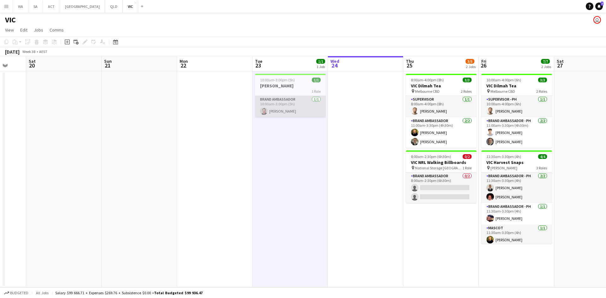
click at [285, 117] on app-card-role "Brand Ambassador [DATE] 10:00am-3:00pm (5h) [PERSON_NAME]" at bounding box center [290, 106] width 71 height 21
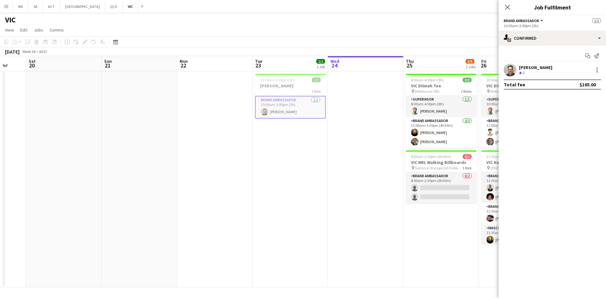
click at [506, 67] on app-user-avatar at bounding box center [510, 70] width 13 height 13
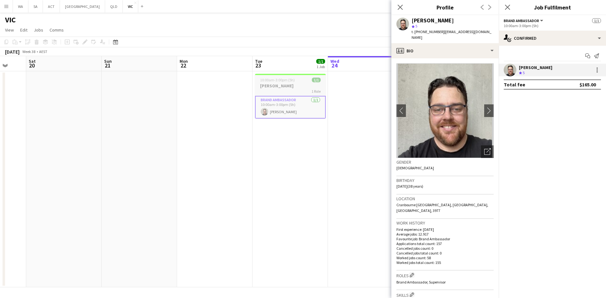
click at [268, 82] on span "10:00am-3:00pm (5h)" at bounding box center [277, 80] width 35 height 5
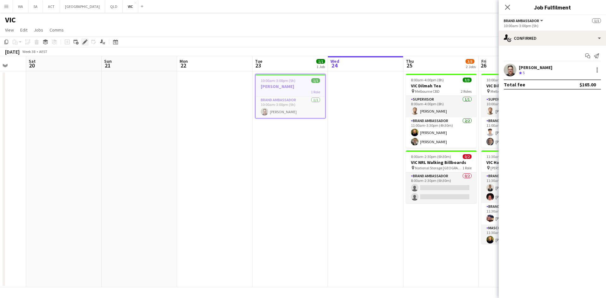
click at [86, 44] on icon "Edit" at bounding box center [84, 41] width 5 height 5
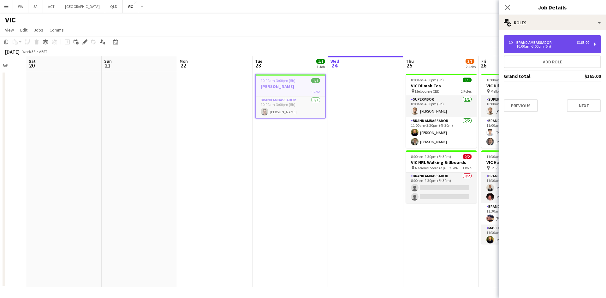
click at [565, 52] on div "1 x Brand Ambassador $165.00 10:00am-3:00pm (5h)" at bounding box center [552, 44] width 97 height 18
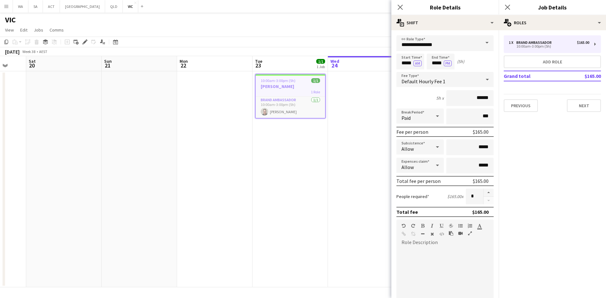
click at [331, 179] on app-date-cell at bounding box center [365, 179] width 75 height 216
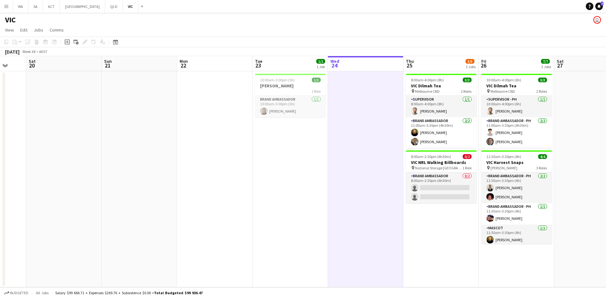
click at [6, 4] on app-icon "Menu" at bounding box center [6, 6] width 5 height 5
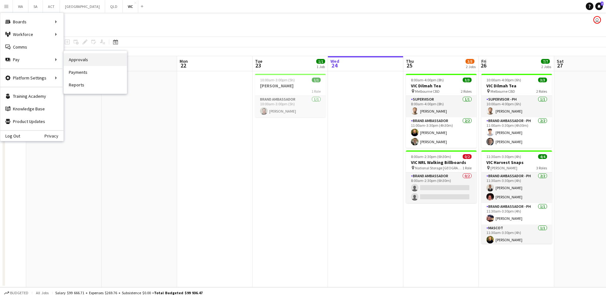
click at [77, 63] on link "Approvals" at bounding box center [95, 59] width 63 height 13
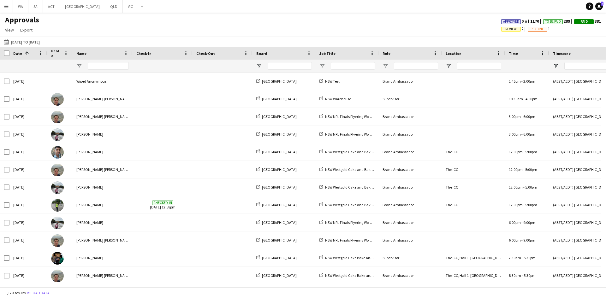
click at [6, 6] on app-icon "Menu" at bounding box center [6, 6] width 5 height 5
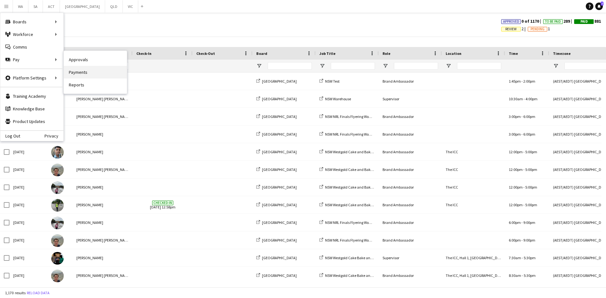
click at [82, 72] on link "Payments" at bounding box center [95, 72] width 63 height 13
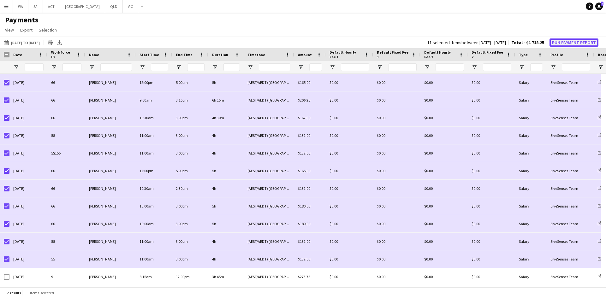
click at [559, 42] on button "Run Payment Report" at bounding box center [573, 42] width 49 height 8
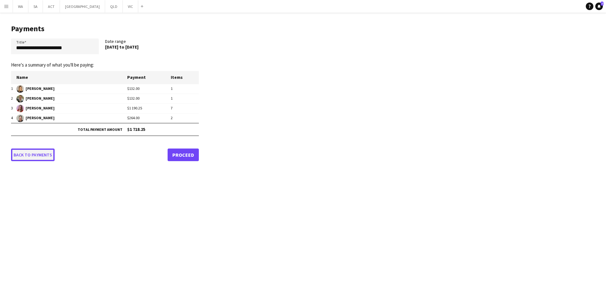
click at [41, 157] on link "Back to payments" at bounding box center [33, 155] width 44 height 13
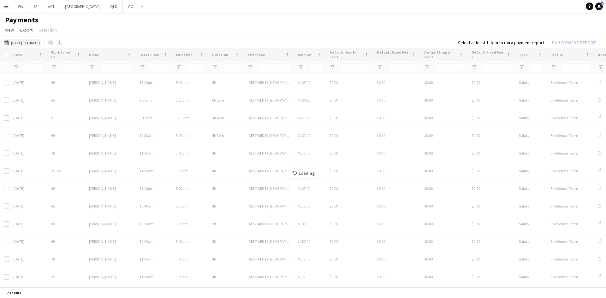
click at [41, 43] on button "[DATE] to [DATE] [DATE] to [DATE]" at bounding box center [22, 43] width 38 height 8
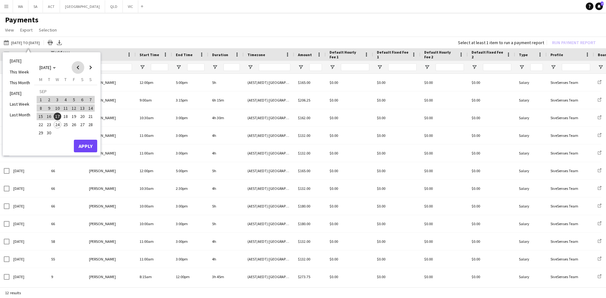
click at [81, 70] on span "Previous month" at bounding box center [78, 67] width 13 height 13
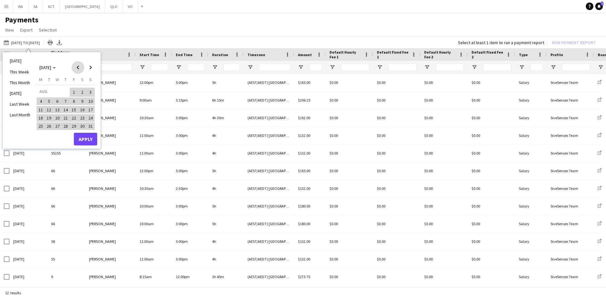
click at [81, 70] on span "Previous month" at bounding box center [78, 67] width 13 height 13
click at [80, 74] on mat-calendar "[DATE] [DATE] [DATE] M [DATE] T [DATE] W [DATE] T [DATE] F [DATE] S [DATE] S [D…" at bounding box center [65, 99] width 63 height 86
click at [79, 69] on span "Previous month" at bounding box center [78, 67] width 13 height 13
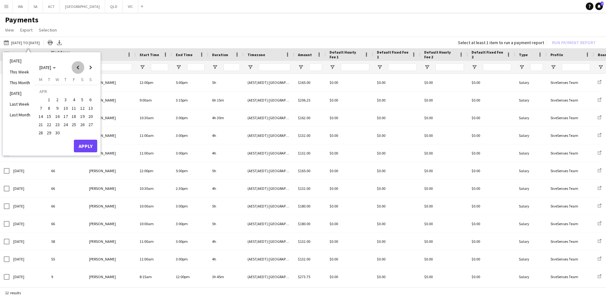
click at [79, 69] on span "Previous month" at bounding box center [78, 67] width 13 height 13
click at [82, 92] on span "1" at bounding box center [83, 92] width 8 height 9
click at [90, 66] on span "Next month" at bounding box center [90, 67] width 13 height 13
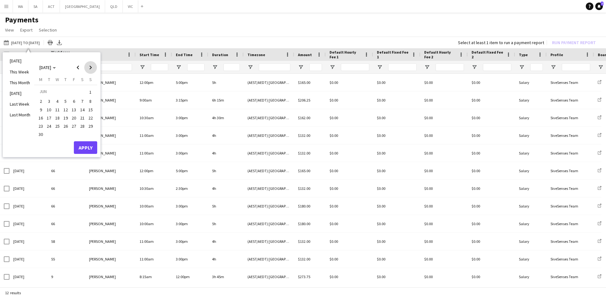
click at [90, 66] on span "Next month" at bounding box center [90, 67] width 13 height 13
click at [59, 119] on span "17" at bounding box center [58, 117] width 8 height 8
click at [59, 121] on button "24" at bounding box center [57, 125] width 8 height 8
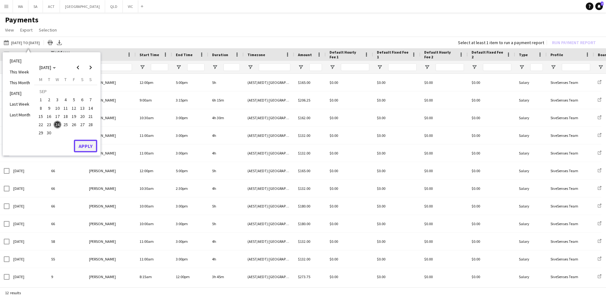
click at [92, 147] on button "Apply" at bounding box center [85, 146] width 23 height 13
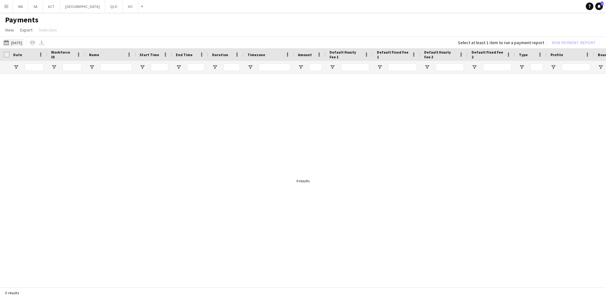
click at [15, 42] on button "[DATE] to [DATE] [DATE]" at bounding box center [13, 43] width 21 height 8
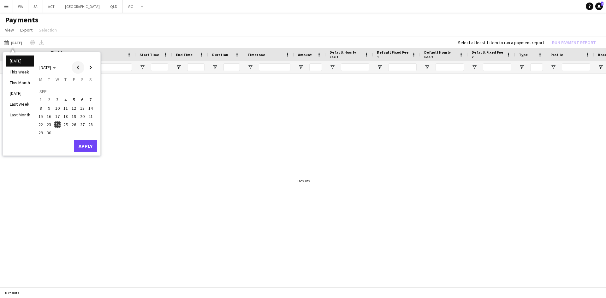
click at [77, 63] on span "Previous month" at bounding box center [78, 67] width 13 height 13
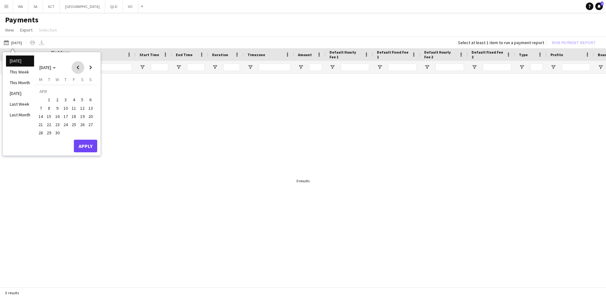
click at [77, 63] on span "Previous month" at bounding box center [78, 67] width 13 height 13
click at [83, 97] on button "1" at bounding box center [82, 92] width 8 height 10
click at [92, 78] on th "[DATE] S" at bounding box center [90, 81] width 8 height 8
click at [92, 70] on span "Next month" at bounding box center [90, 67] width 13 height 13
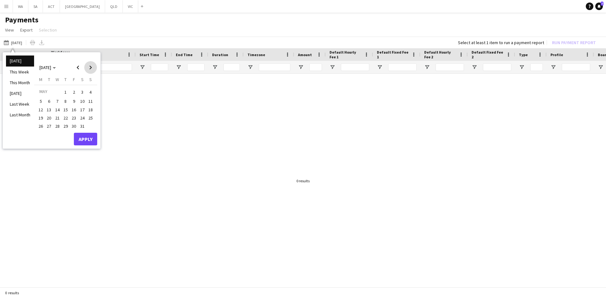
click at [92, 70] on span "Next month" at bounding box center [90, 67] width 13 height 13
click at [56, 125] on span "24" at bounding box center [58, 125] width 8 height 8
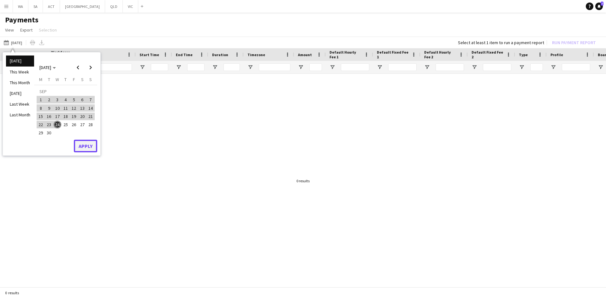
click at [78, 148] on button "Apply" at bounding box center [85, 146] width 23 height 13
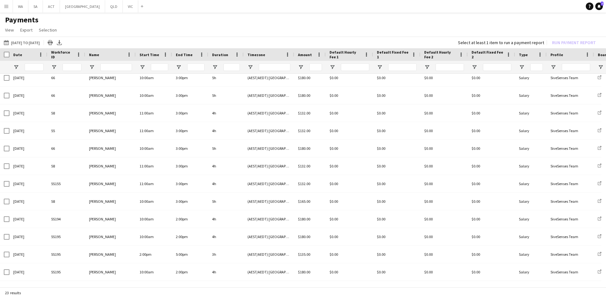
scroll to position [197, 0]
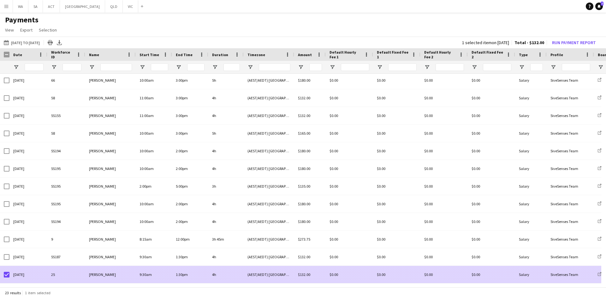
click at [8, 261] on div at bounding box center [7, 257] width 6 height 18
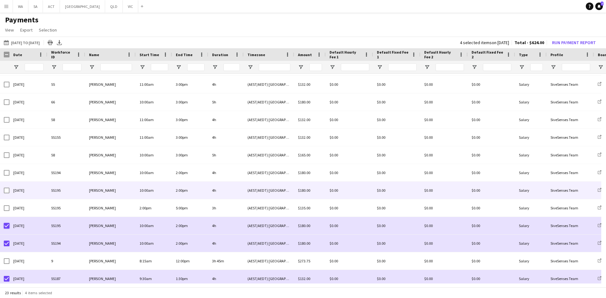
scroll to position [165, 0]
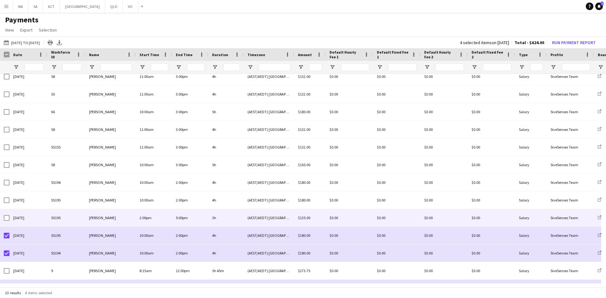
click at [4, 216] on div at bounding box center [7, 218] width 6 height 18
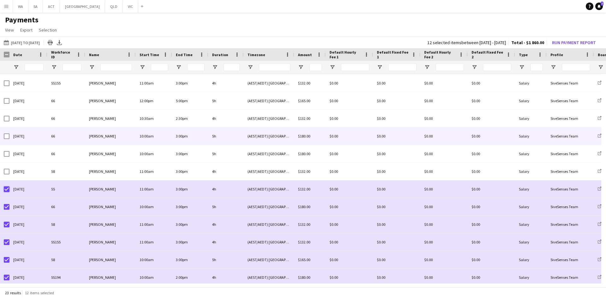
scroll to position [39, 0]
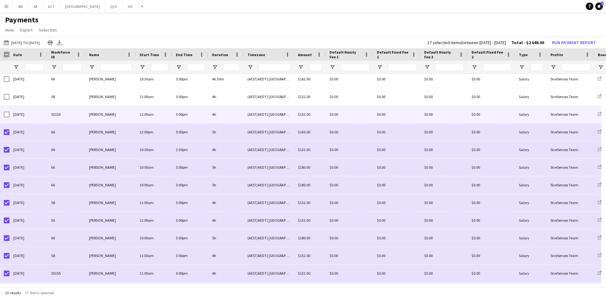
click at [8, 111] on div at bounding box center [7, 115] width 6 height 18
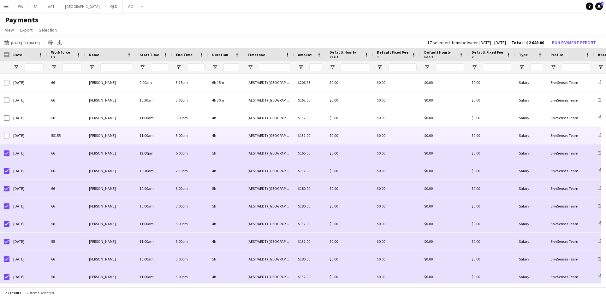
scroll to position [7, 0]
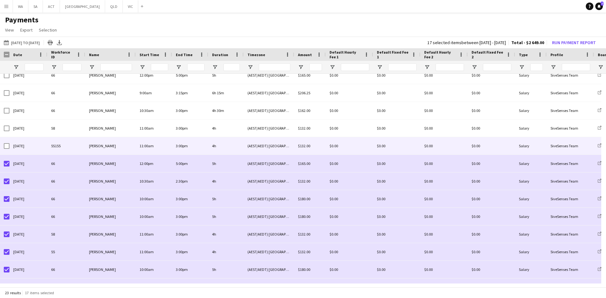
click at [8, 143] on div at bounding box center [7, 146] width 6 height 18
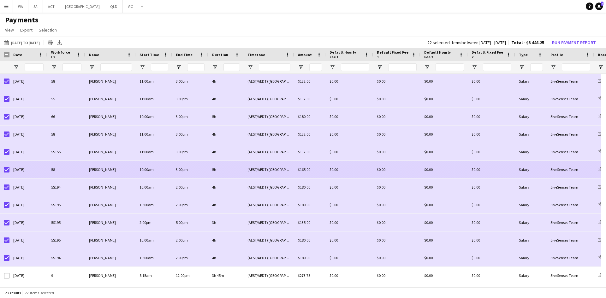
scroll to position [0, 0]
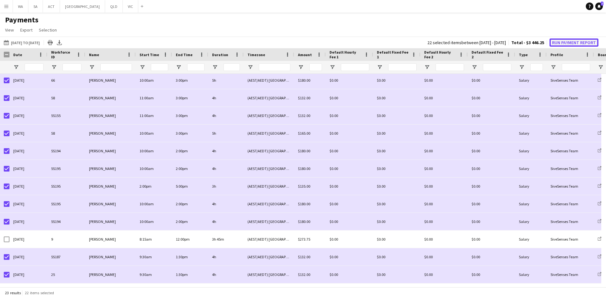
click at [563, 44] on button "Run Payment Report" at bounding box center [573, 42] width 49 height 8
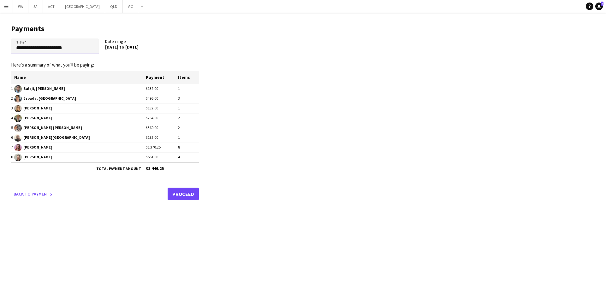
click at [14, 47] on input "**********" at bounding box center [55, 46] width 88 height 16
type input "**********"
click at [192, 197] on link "Proceed" at bounding box center [183, 194] width 31 height 13
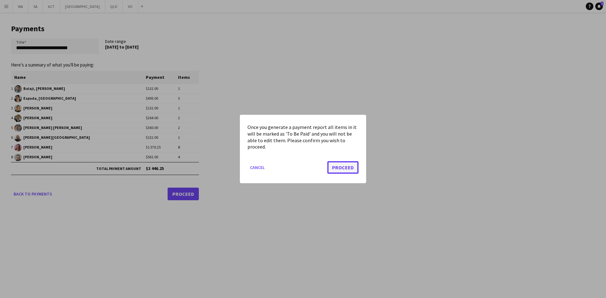
click at [339, 172] on button "Proceed" at bounding box center [342, 167] width 31 height 13
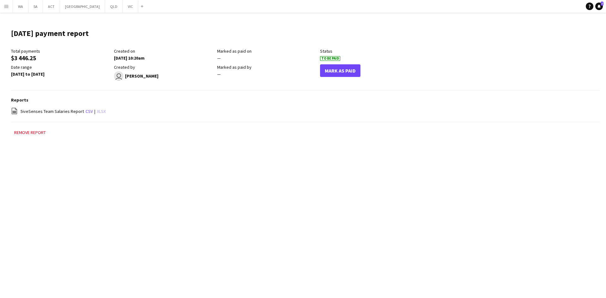
click at [97, 113] on link "xlsx" at bounding box center [101, 112] width 9 height 6
